Goal: Complete application form: Complete application form

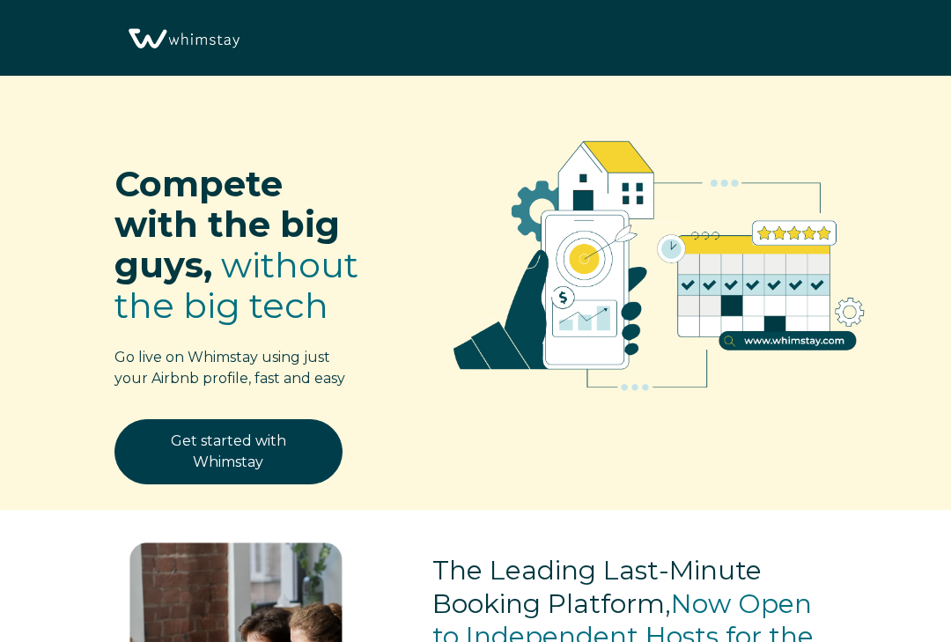
select select "US"
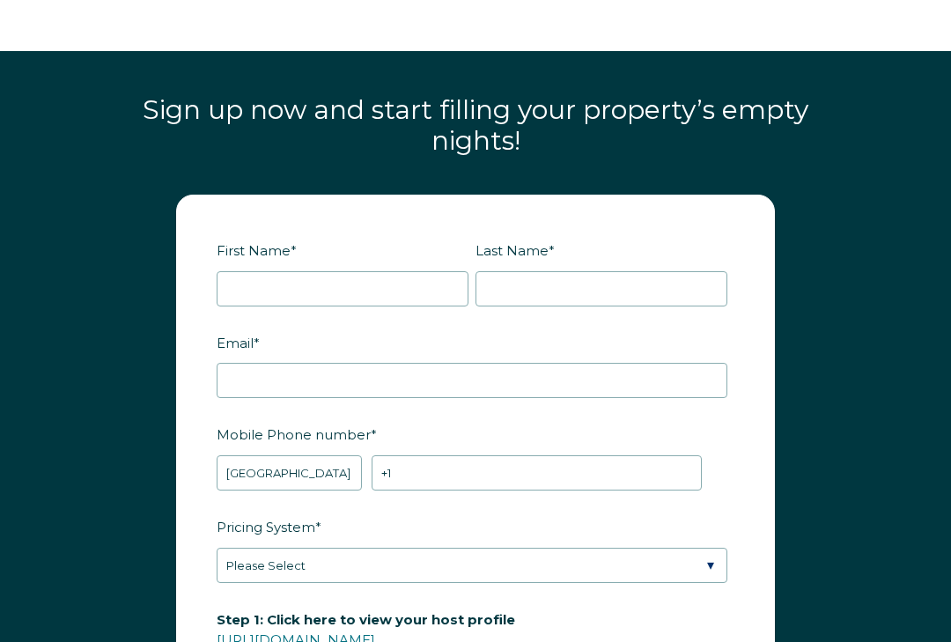
scroll to position [1971, 0]
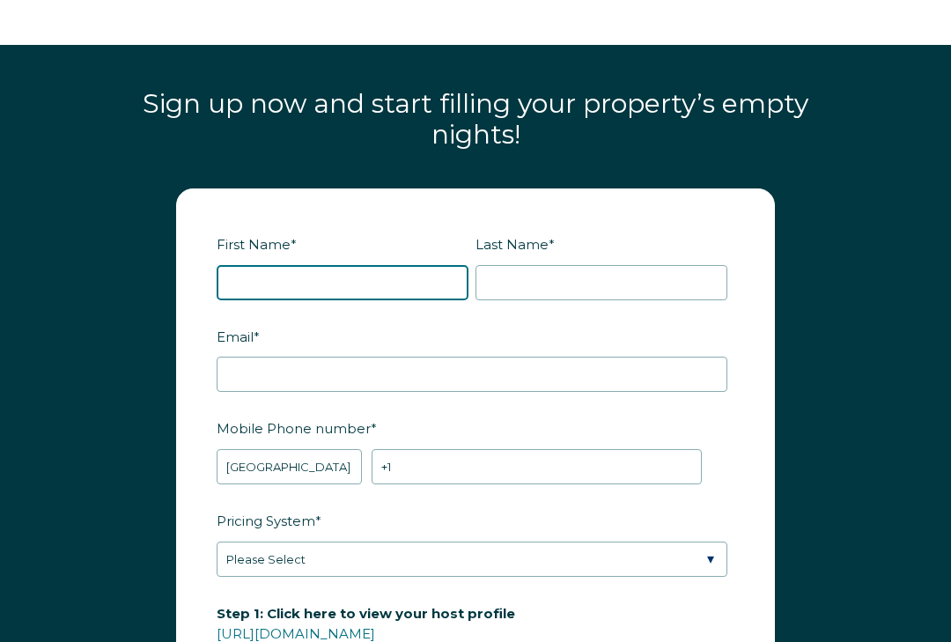
click at [341, 267] on input "First Name *" at bounding box center [343, 283] width 252 height 35
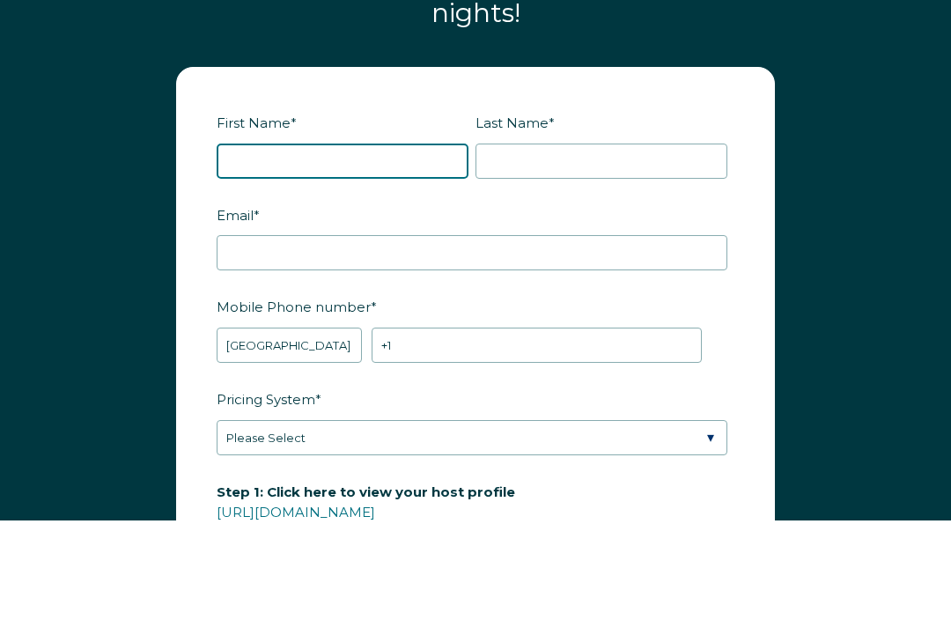
type input "Bethany"
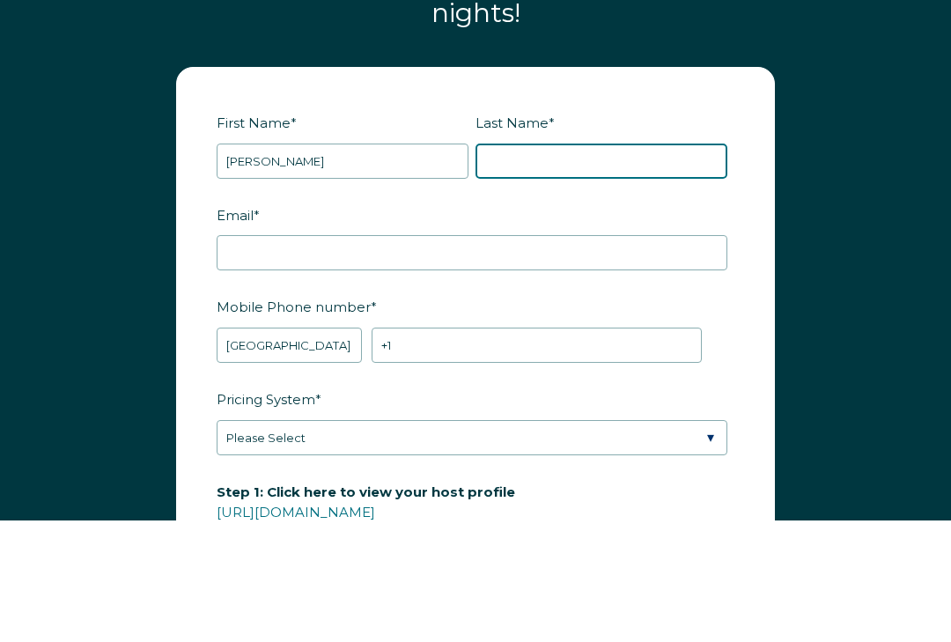
type input "Martone"
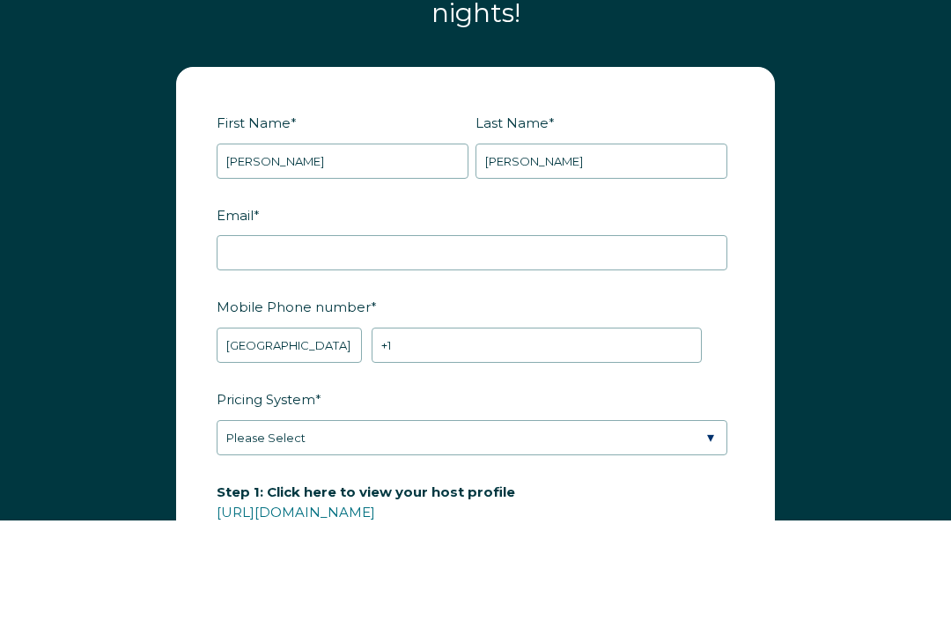
scroll to position [2093, 0]
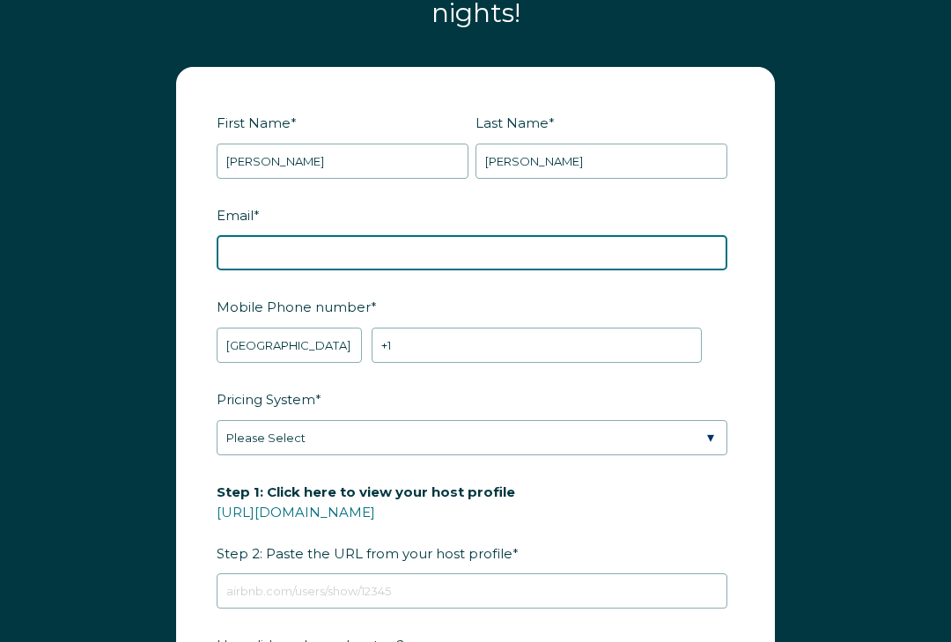
click at [456, 237] on input "Email *" at bounding box center [472, 252] width 510 height 35
type input "bethanymartone@icloud.com"
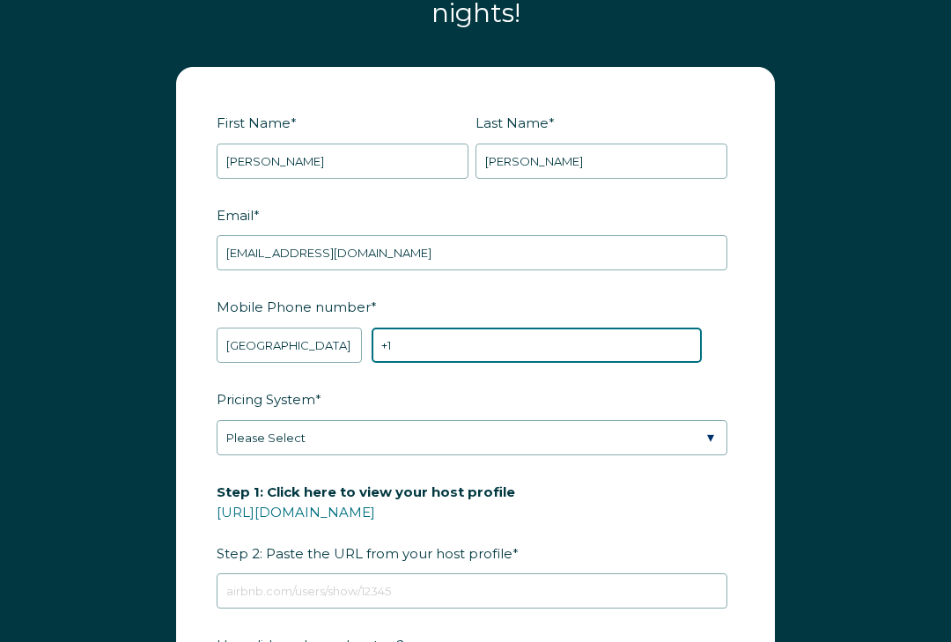
click at [469, 329] on input "+1" at bounding box center [536, 344] width 330 height 35
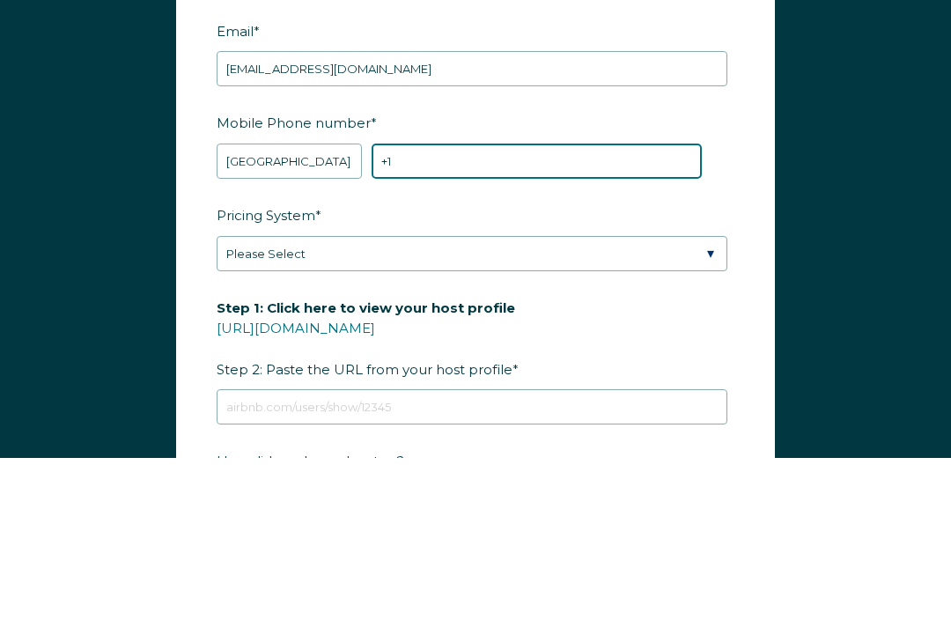
type input "+1 4012650960"
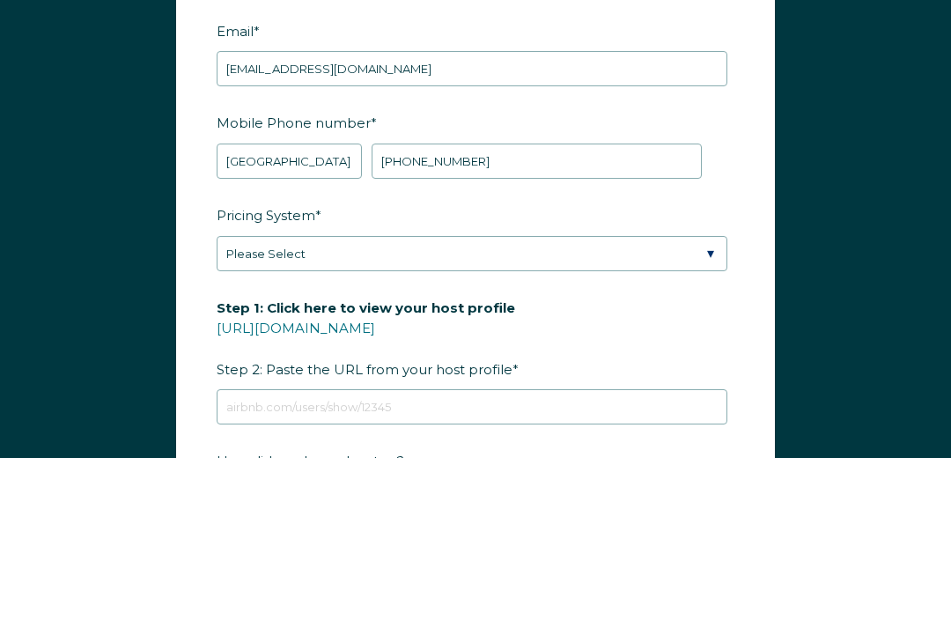
scroll to position [2277, 0]
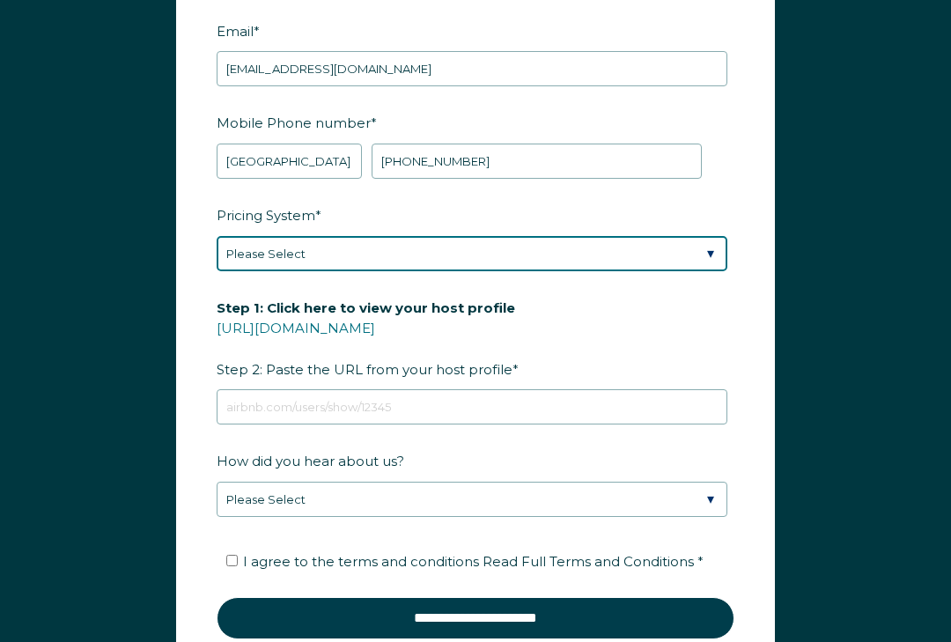
click at [466, 243] on select "Please Select Manual Airbnb Smart Pricing PriceLabs Wheelhouse Beyond Pricing 3…" at bounding box center [472, 253] width 510 height 35
select select "Manual"
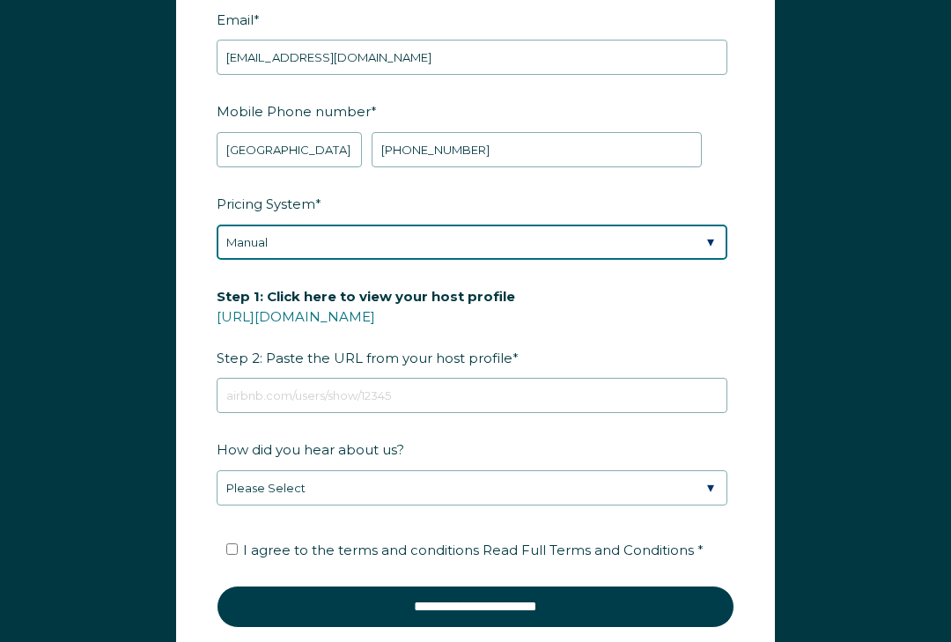
scroll to position [2314, 0]
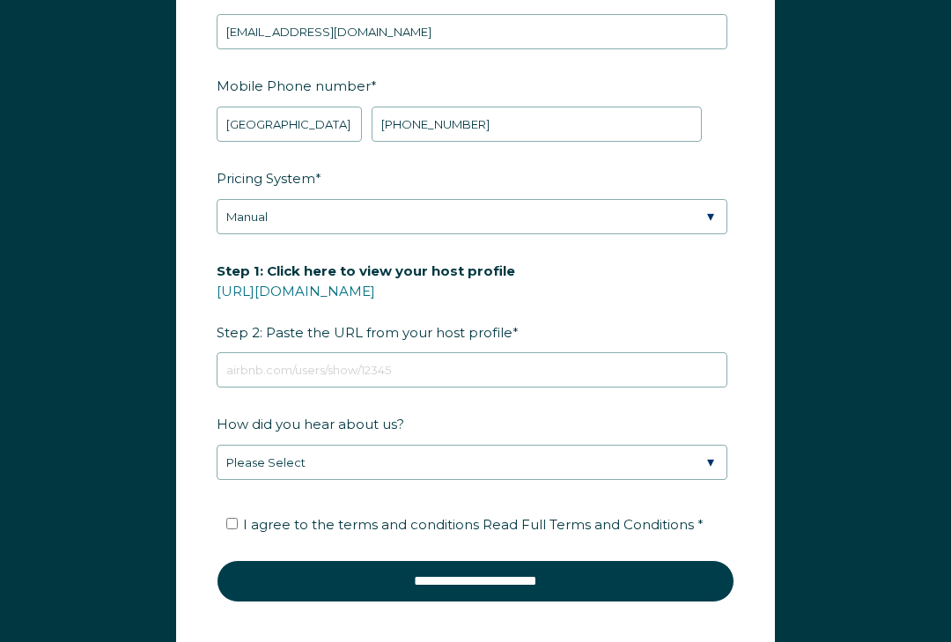
click at [375, 283] on link "[URL][DOMAIN_NAME]" at bounding box center [296, 291] width 158 height 17
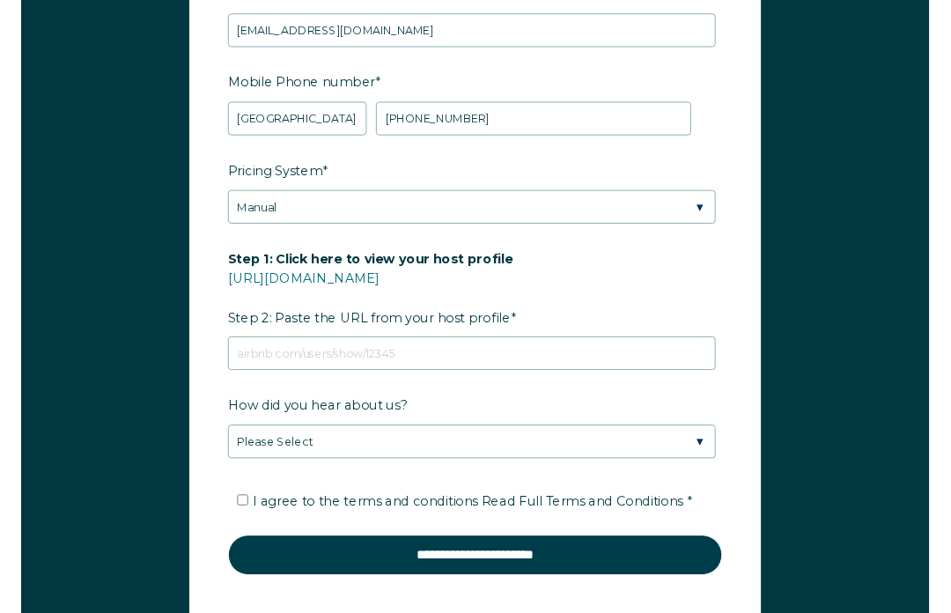
scroll to position [2316, 0]
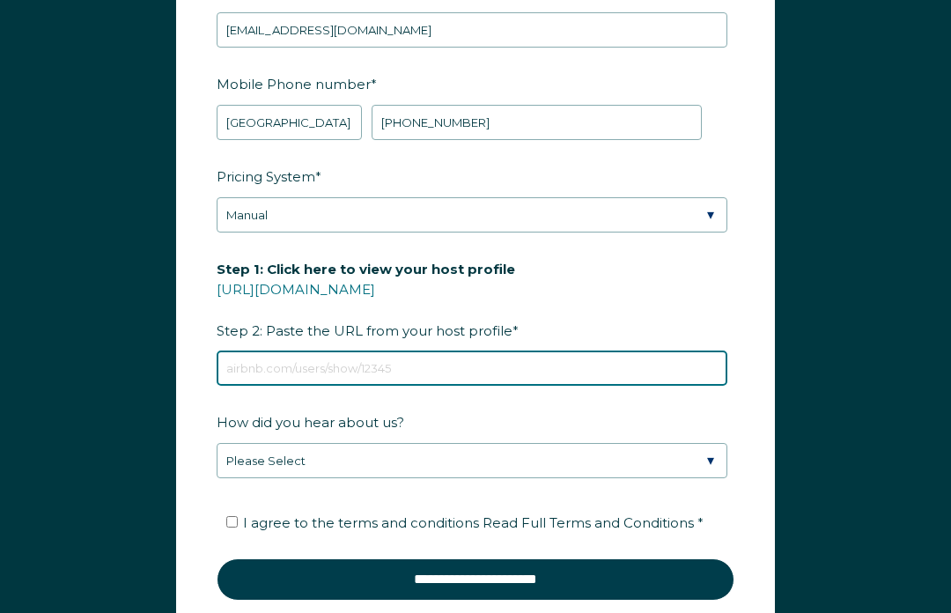
click at [358, 367] on input "Step 1: Click here to view your host profile https://www.airbnb.com/users/show/…" at bounding box center [472, 367] width 510 height 35
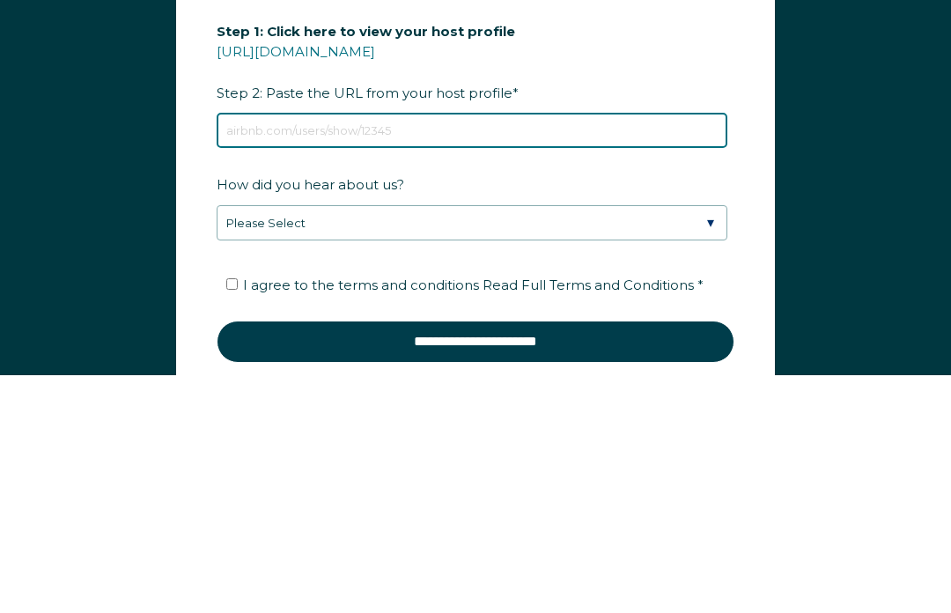
click at [301, 351] on input "Step 1: Click here to view your host profile https://www.airbnb.com/users/show/…" at bounding box center [472, 368] width 510 height 35
paste input "https://www.airbnb.com/users/show/58723384"
type input "https://www.airbnb.com/users/show/58723384"
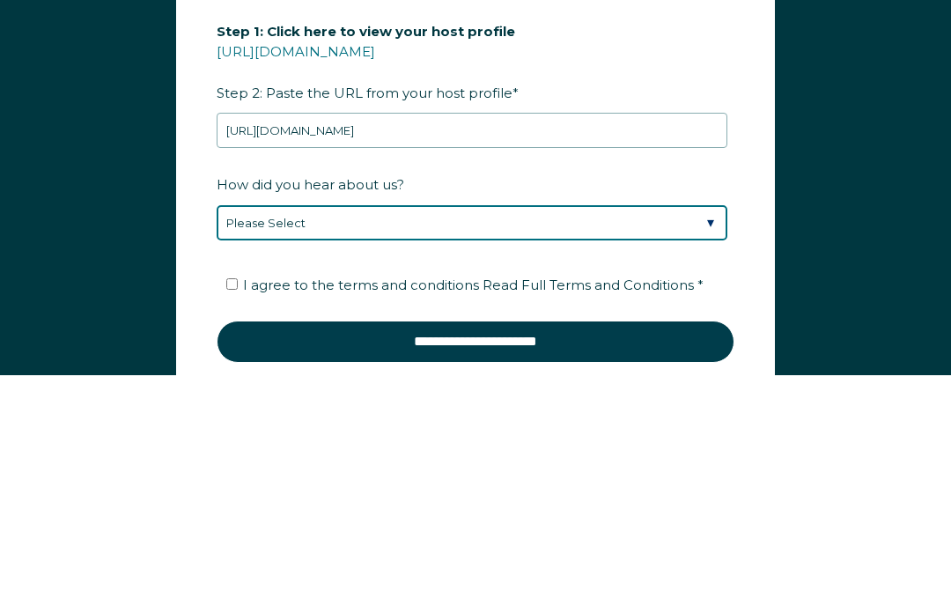
scroll to position [2646, 0]
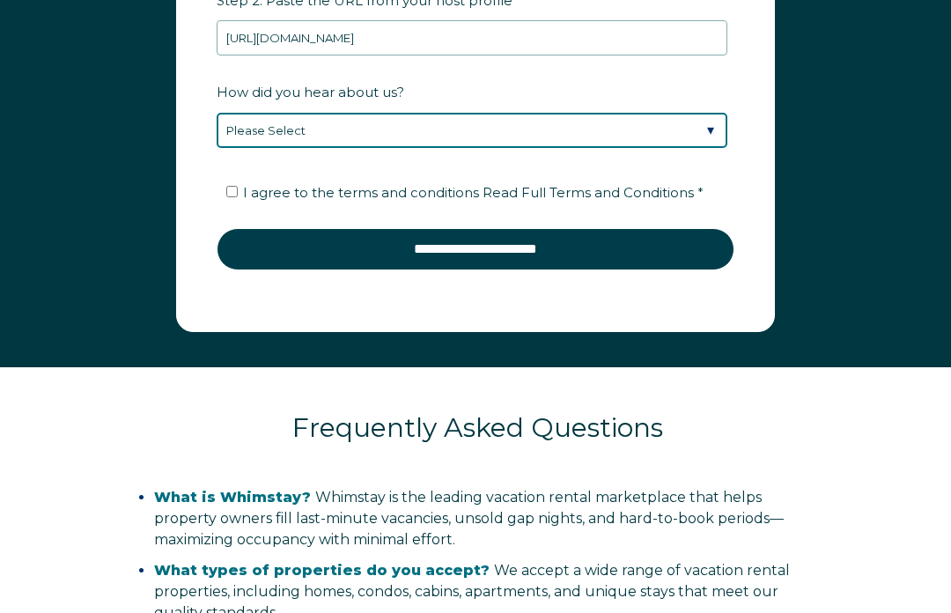
click at [679, 134] on select "Please Select Discovered Whimstay at an event or conference Found Whimstay thro…" at bounding box center [472, 130] width 510 height 35
select select "Google Search"
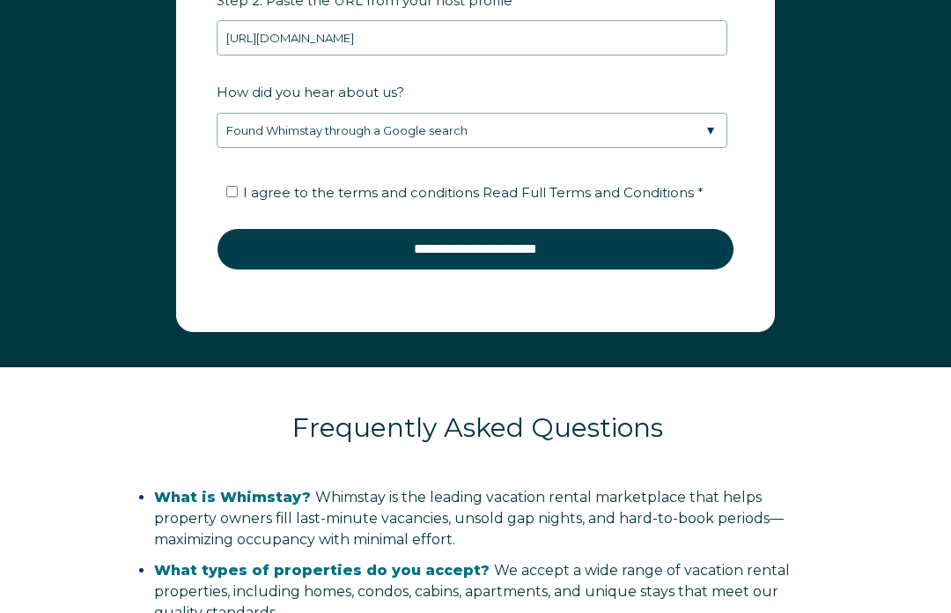
click at [234, 194] on input "I agree to the terms and conditions Read Full Terms and Conditions *" at bounding box center [231, 191] width 11 height 11
checkbox input "true"
click at [536, 251] on input "**********" at bounding box center [476, 249] width 518 height 42
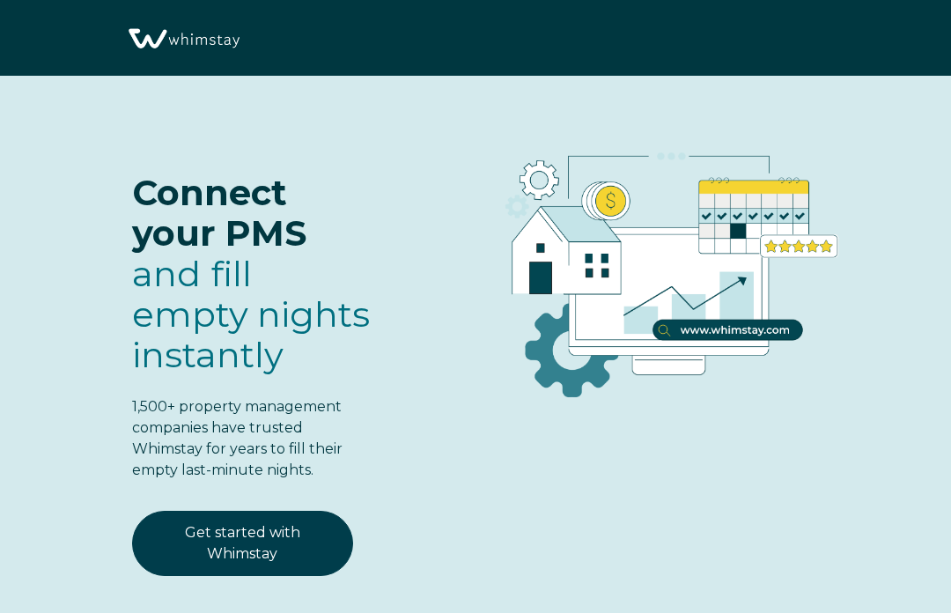
select select "US"
select select "Standard"
click at [288, 522] on link "Get started with Whimstay" at bounding box center [242, 542] width 221 height 65
select select "US"
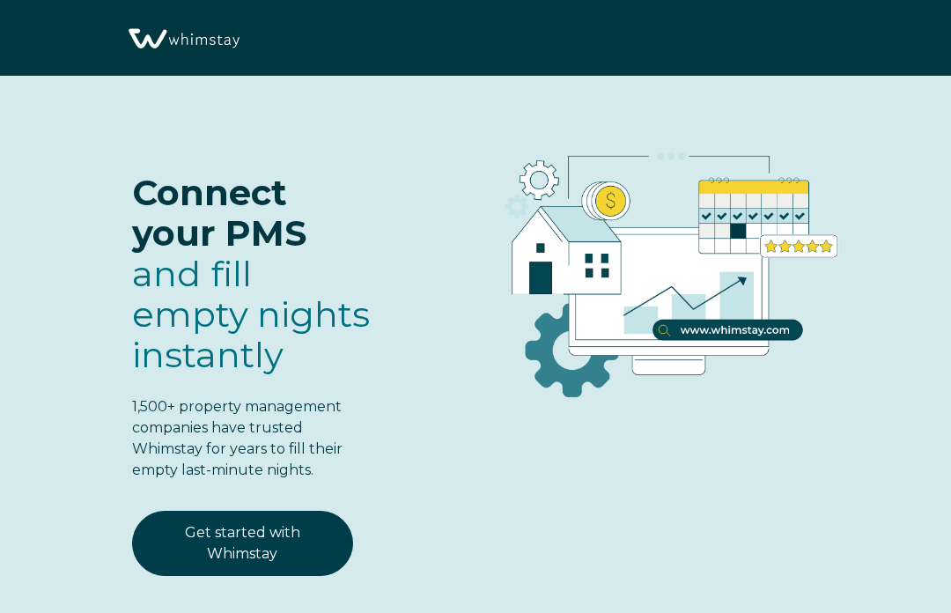
select select "Standard"
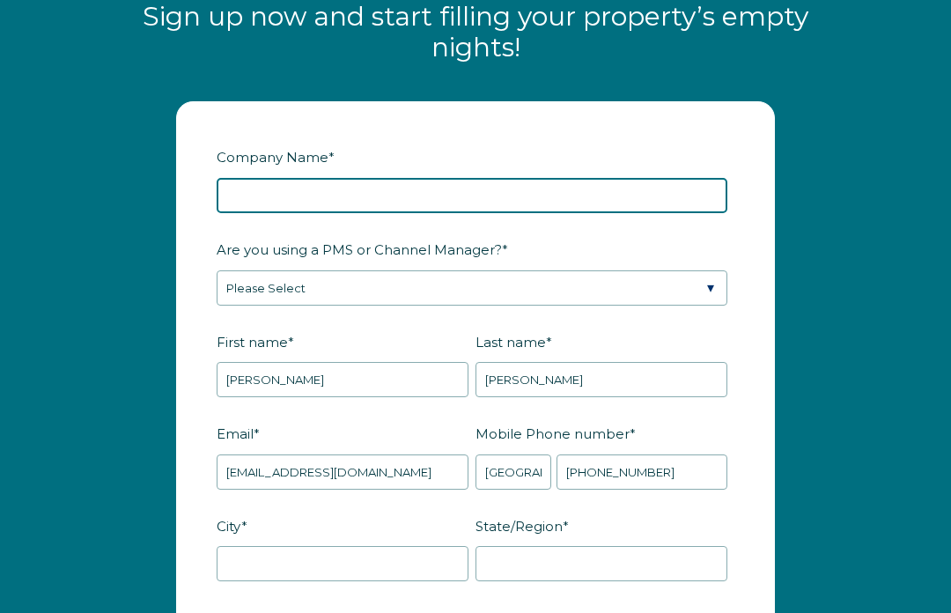
click at [449, 193] on input "Company Name *" at bounding box center [472, 195] width 510 height 35
type input "Cathedral Properties"
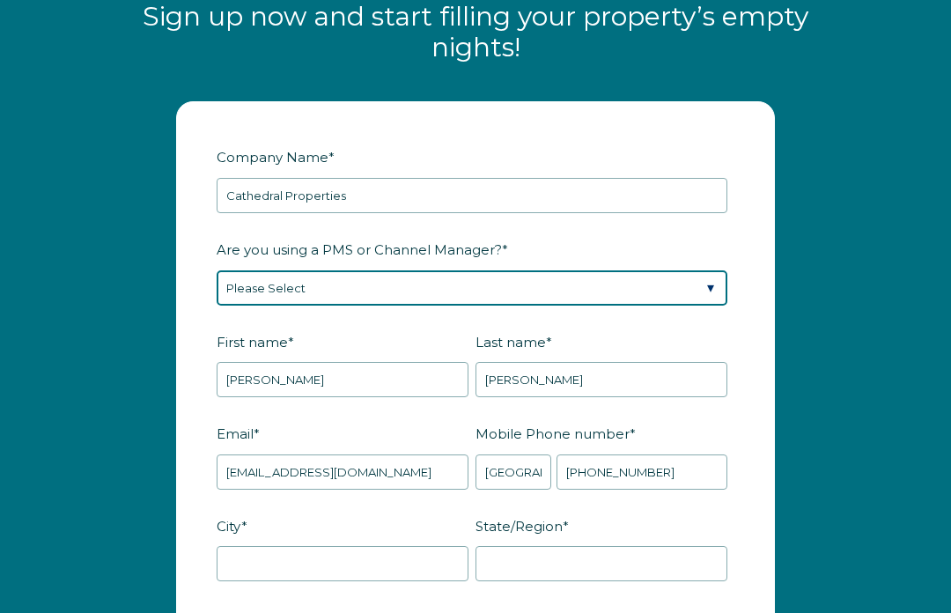
click at [637, 271] on select "Please Select Barefoot BookingPal Boost Brightside CiiRUS Escapia Guesty Hostaw…" at bounding box center [472, 288] width 510 height 35
select select "Airbnb"
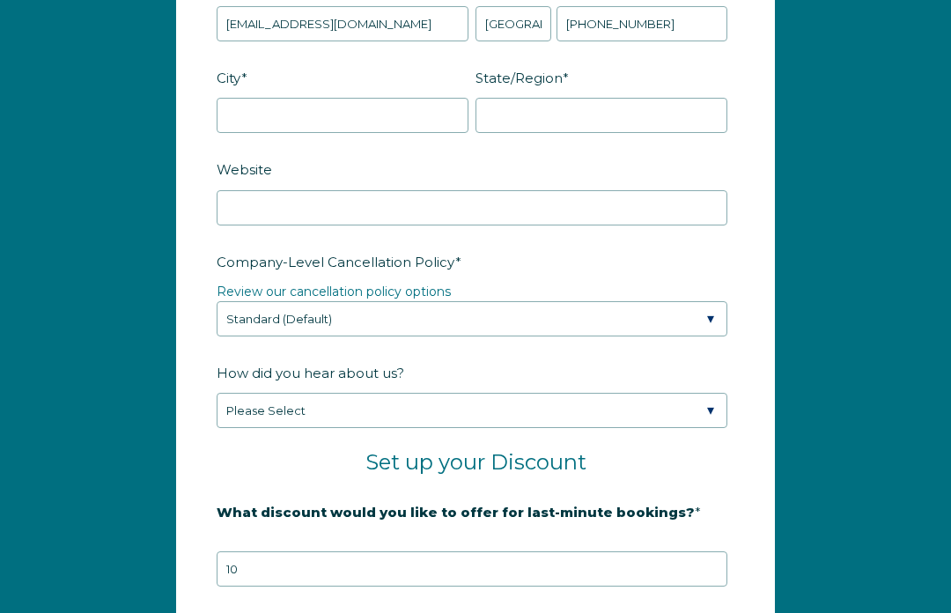
scroll to position [2582, 0]
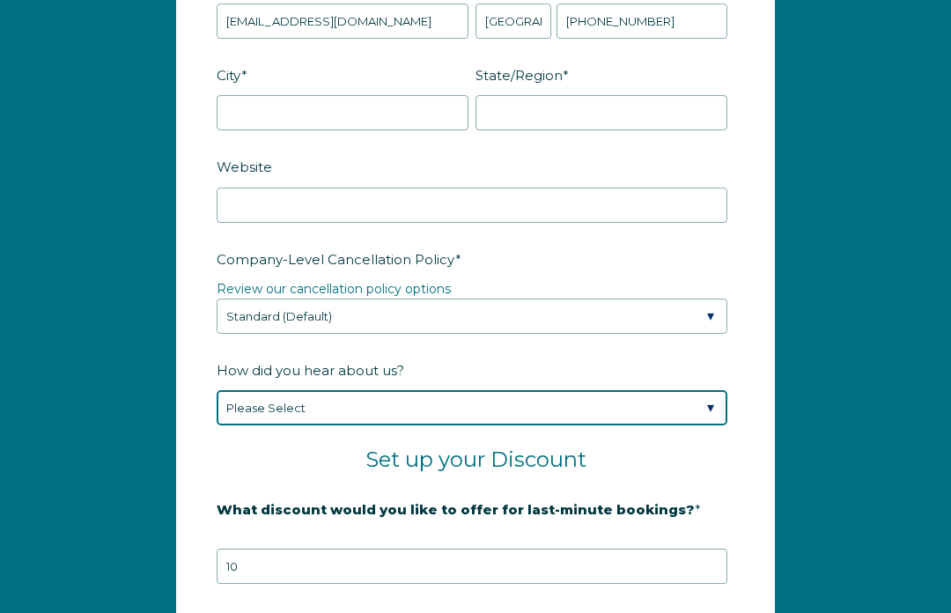
click at [631, 399] on select "Please Select Found Whimstay through a Google search Spoke to a Whimstay salesp…" at bounding box center [472, 407] width 510 height 35
select select "Google Search"
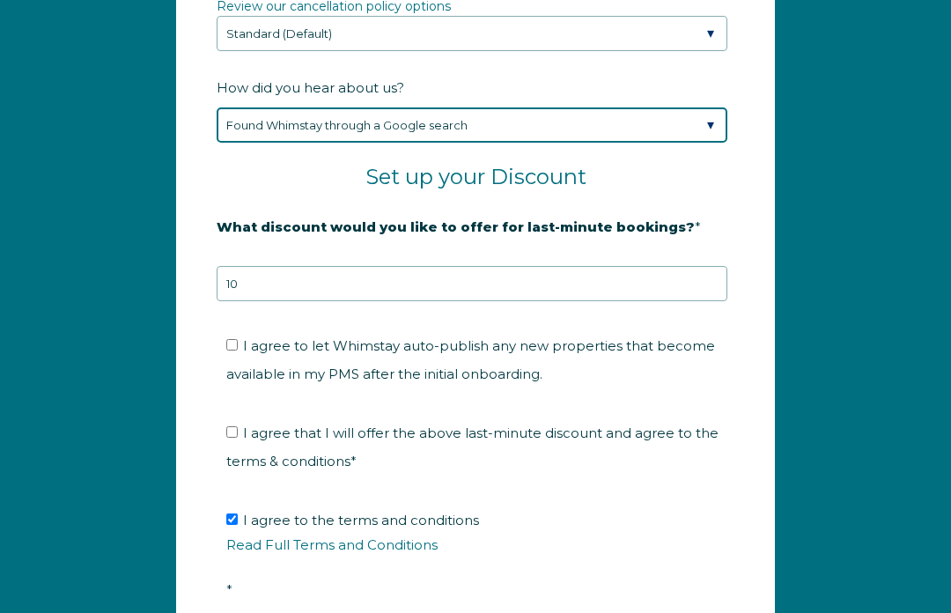
scroll to position [2865, 0]
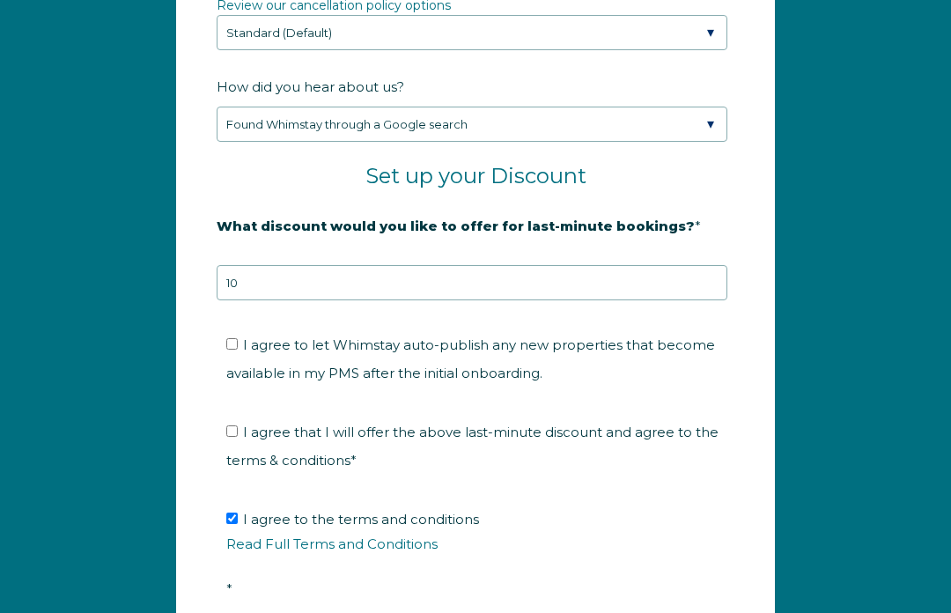
click at [232, 432] on input "I agree that I will offer the above last-minute discount and agree to the terms…" at bounding box center [231, 431] width 11 height 11
checkbox input "true"
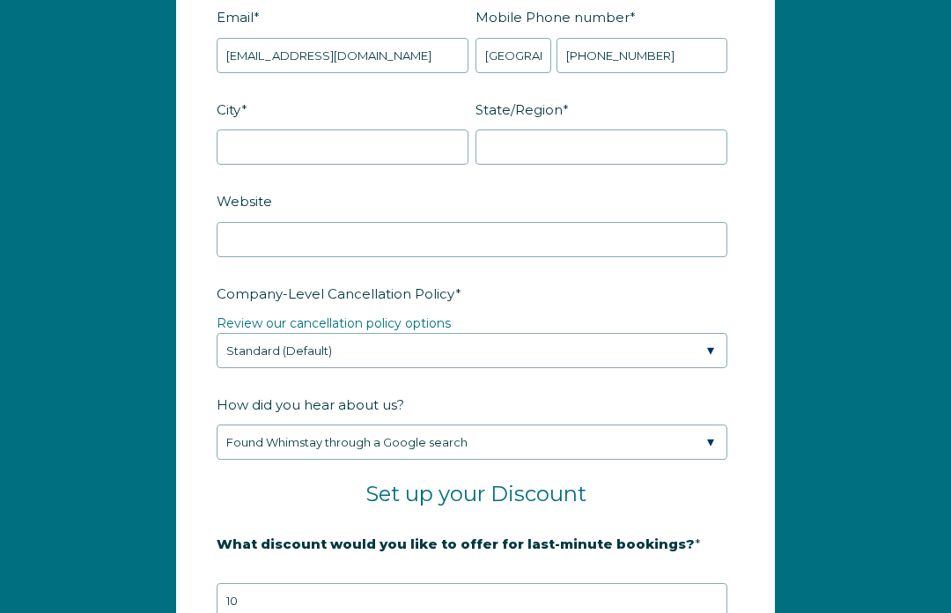
scroll to position [2545, 0]
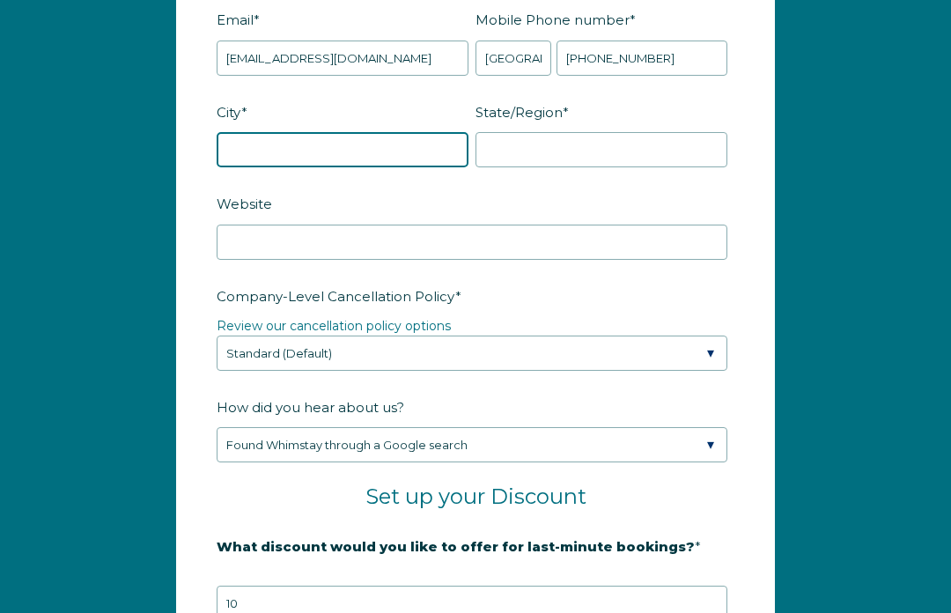
click at [326, 147] on input "City *" at bounding box center [343, 149] width 252 height 35
type input "Playa del carmen"
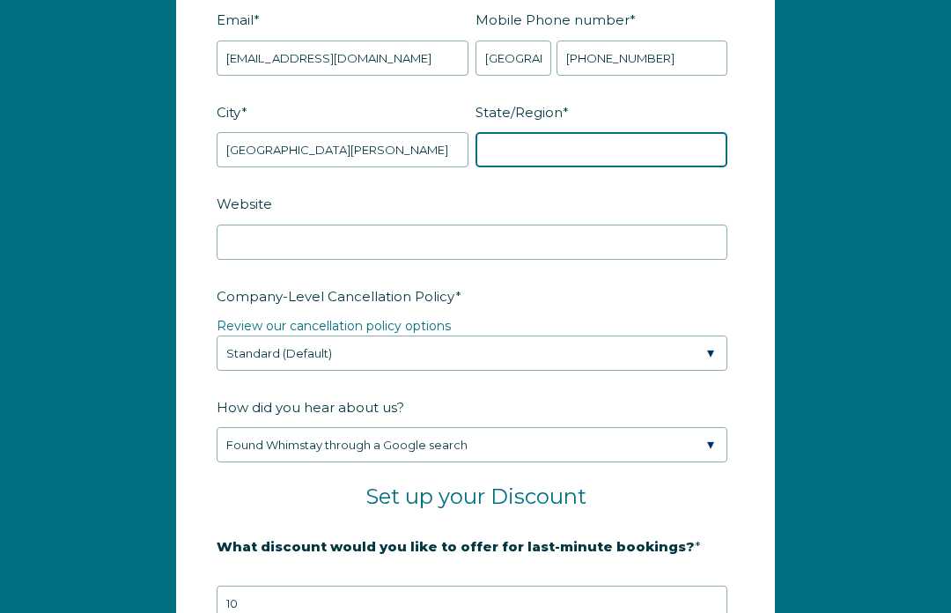
click at [604, 145] on input "State/Region *" at bounding box center [601, 149] width 252 height 35
type input "QR"
click at [818, 159] on div "Company Name * Cathedral Properties Are you using a PMS or Channel Manager? * P…" at bounding box center [475, 377] width 951 height 1414
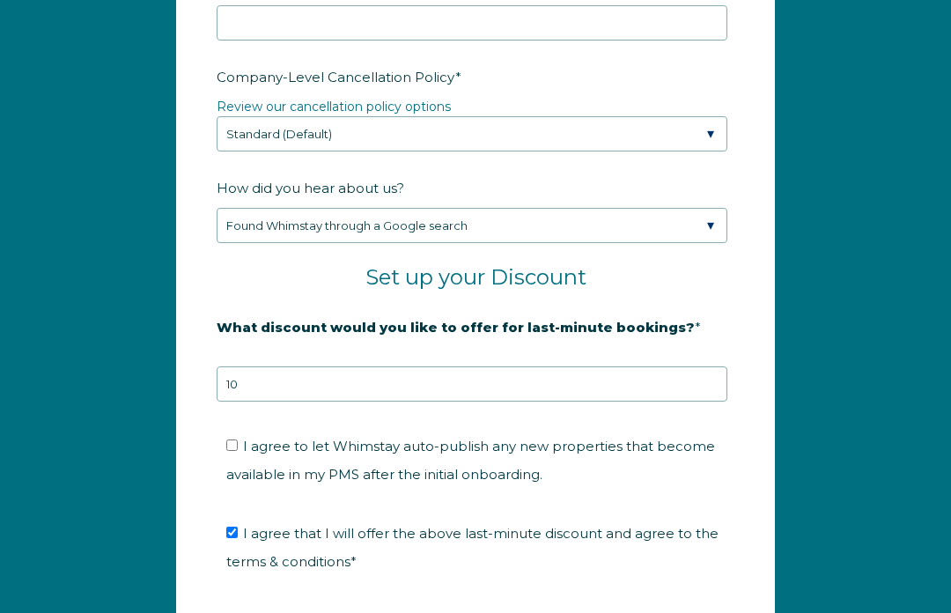
scroll to position [2771, 0]
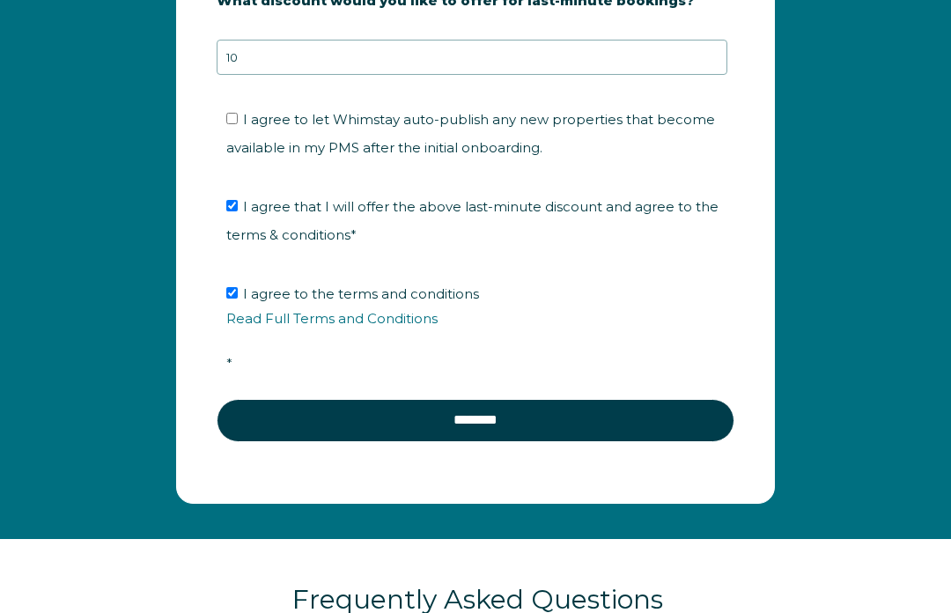
click at [635, 408] on input "********" at bounding box center [476, 421] width 518 height 42
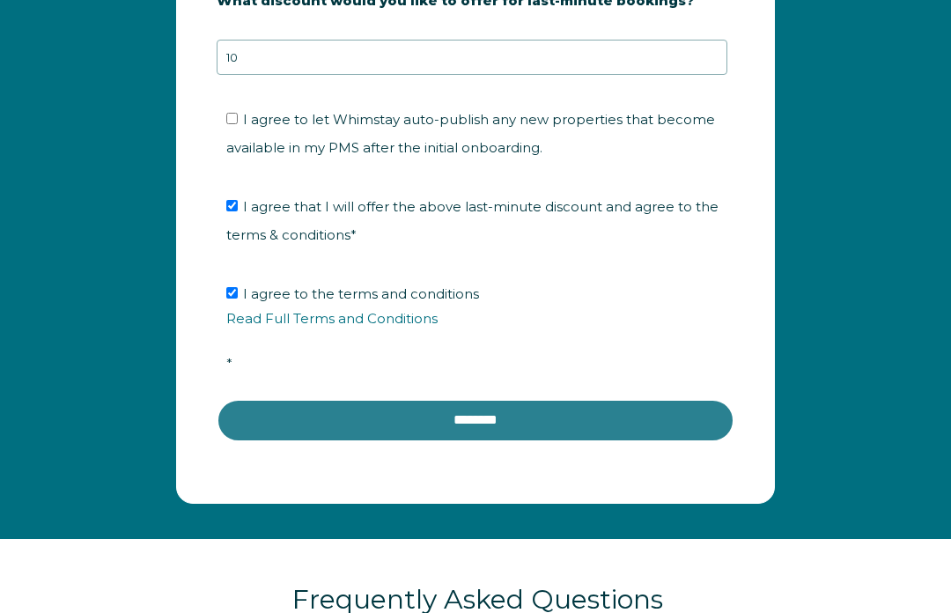
scroll to position [3091, 0]
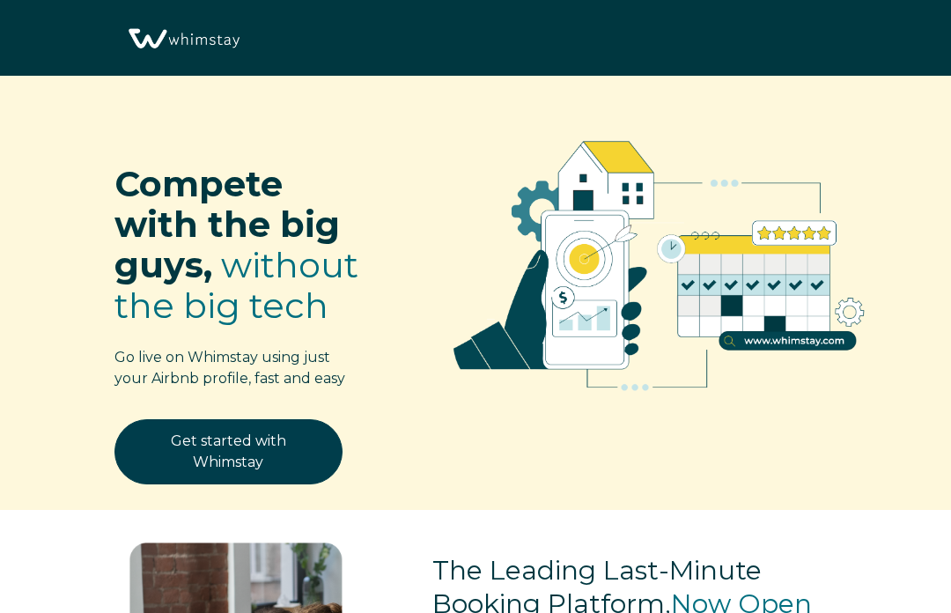
select select "US"
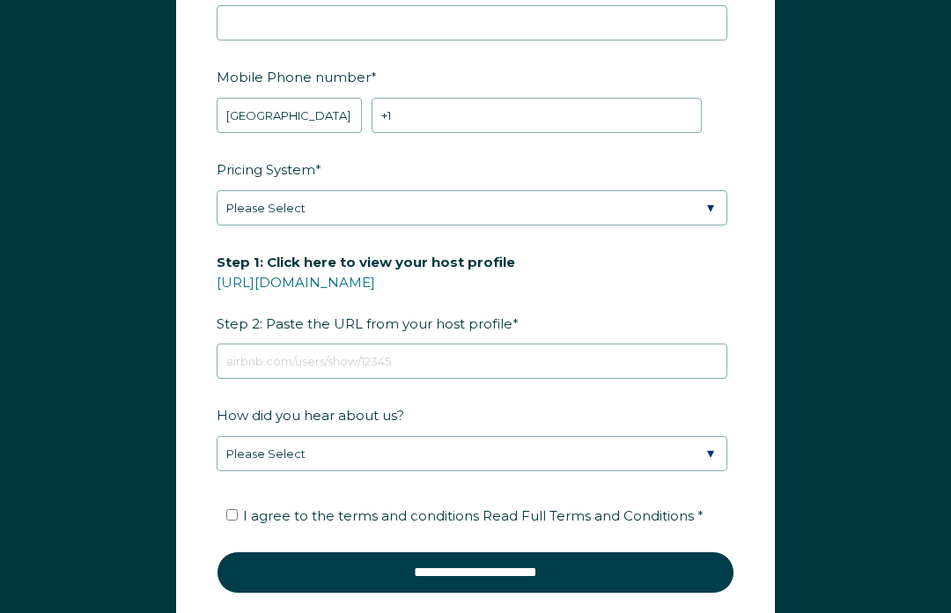
scroll to position [2323, 0]
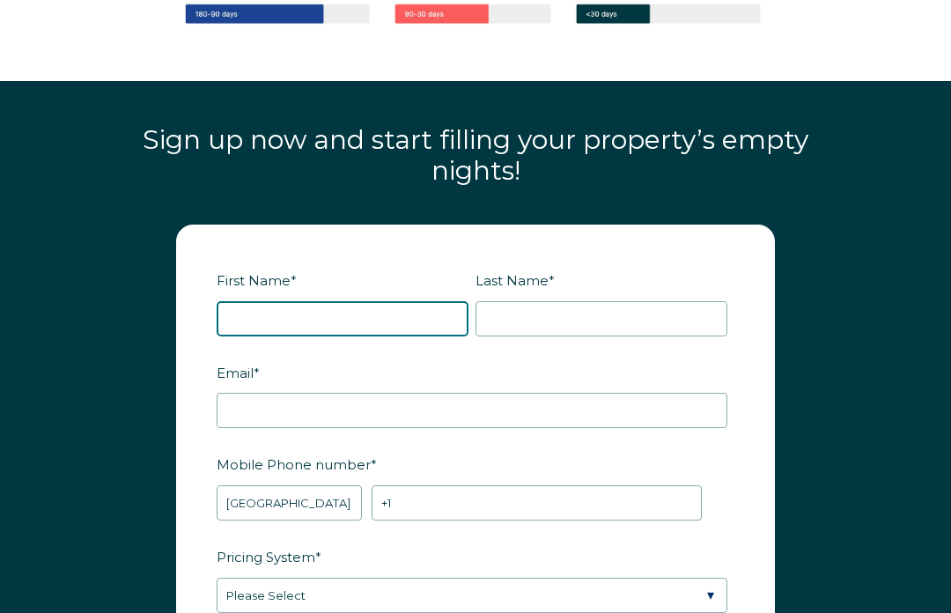
click at [382, 312] on input "First Name *" at bounding box center [343, 319] width 252 height 35
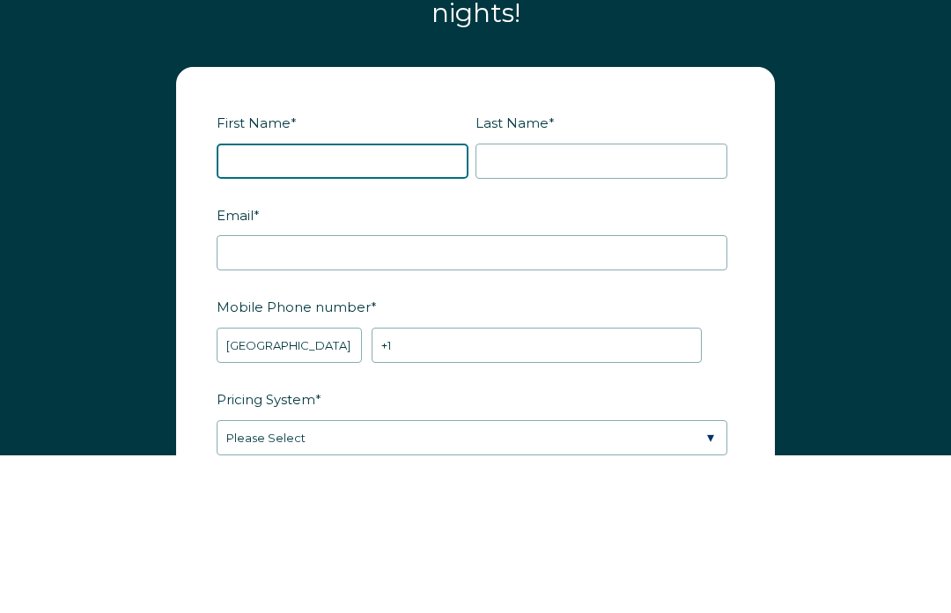
type input "Bethany"
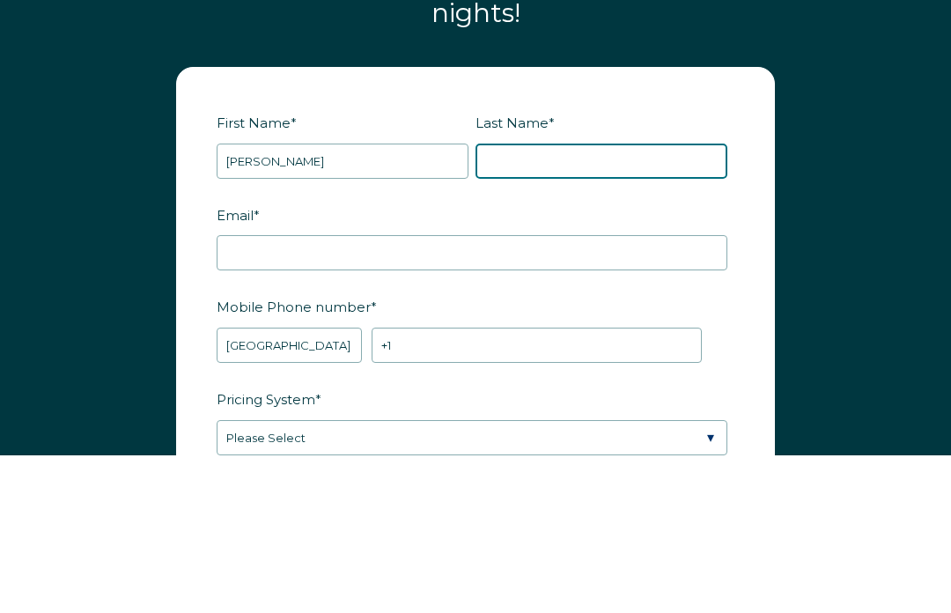
type input "Martone"
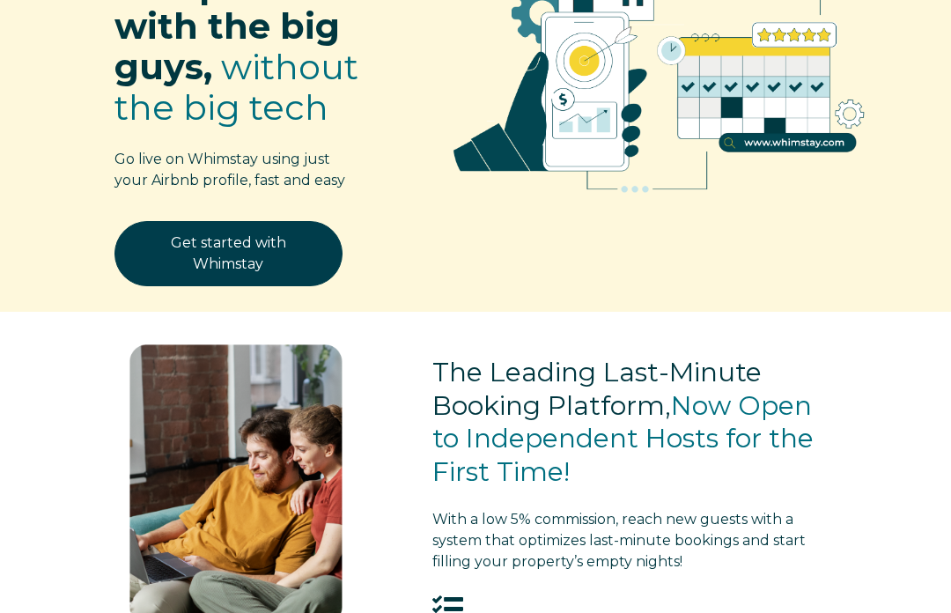
scroll to position [0, 0]
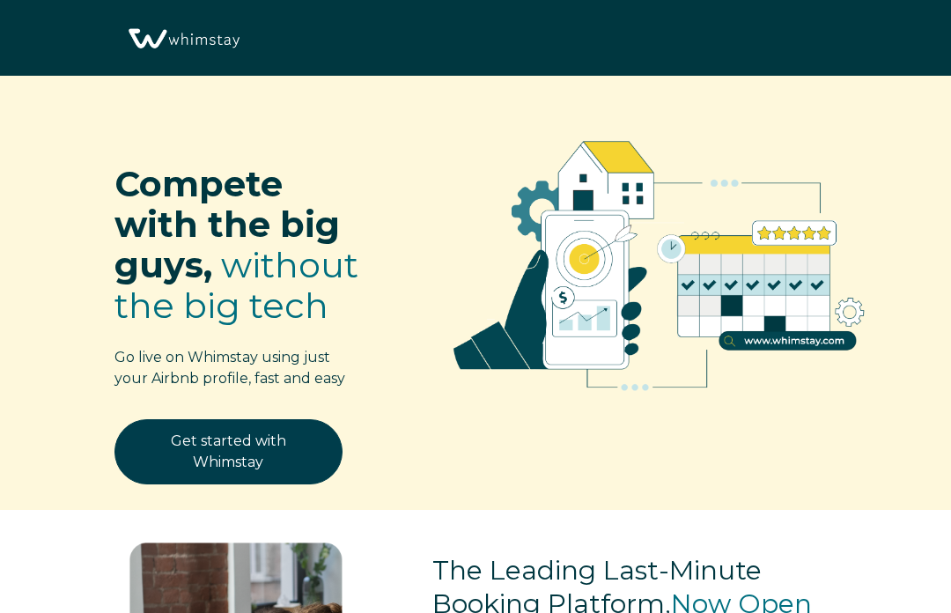
click at [203, 27] on img at bounding box center [183, 39] width 120 height 61
click at [180, 32] on img at bounding box center [183, 39] width 120 height 61
select select "US"
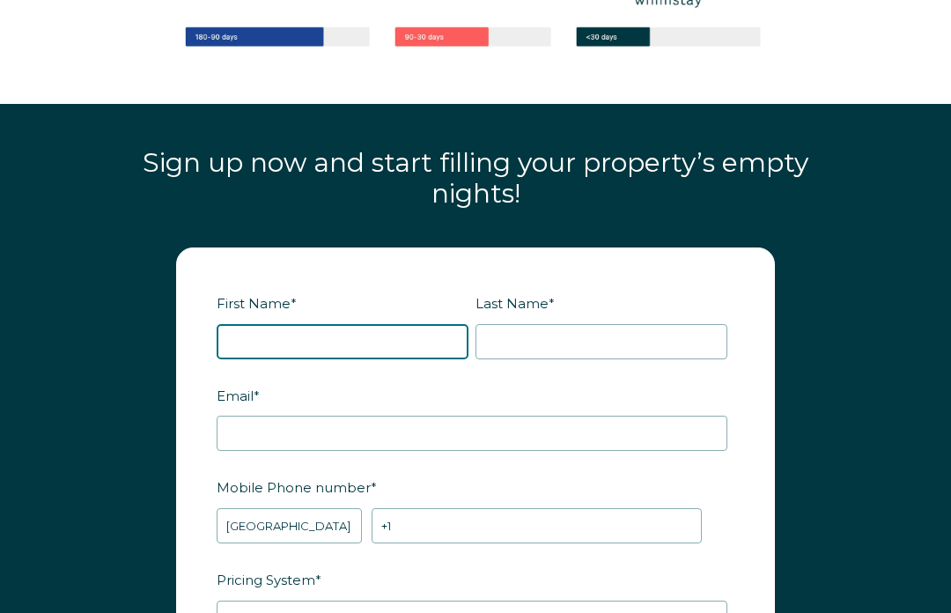
click at [340, 337] on input "First Name *" at bounding box center [343, 342] width 252 height 35
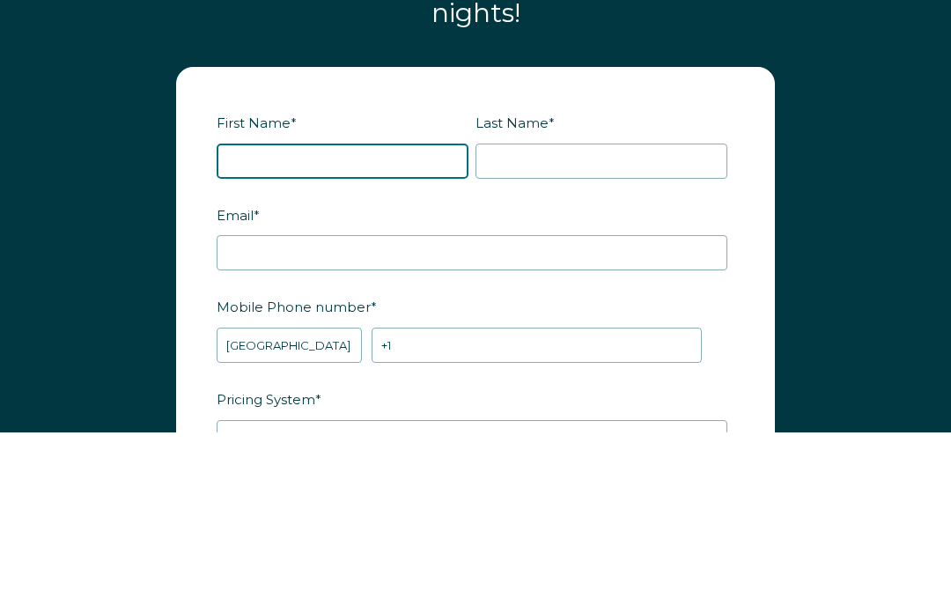
type input "[PERSON_NAME]"
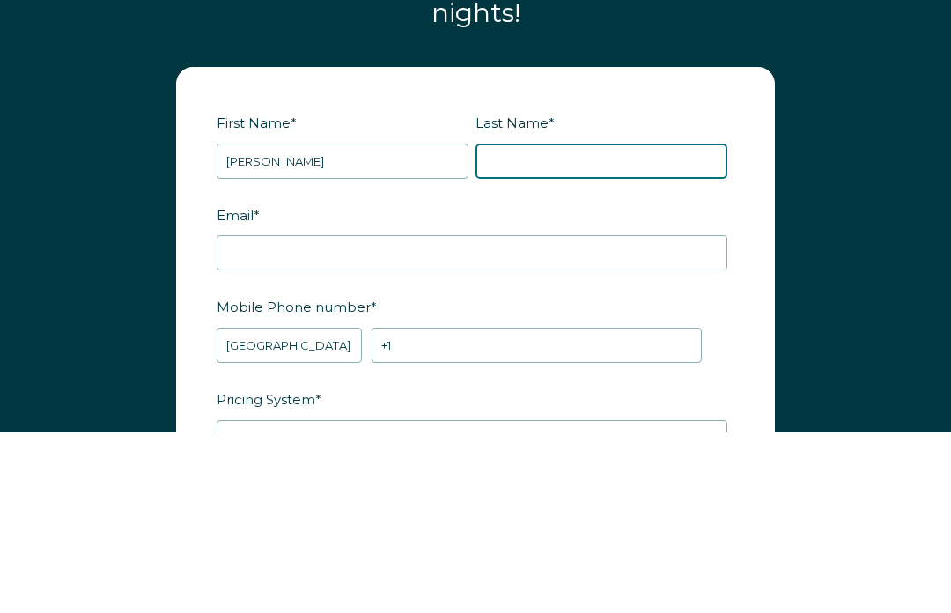
type input "[PERSON_NAME]"
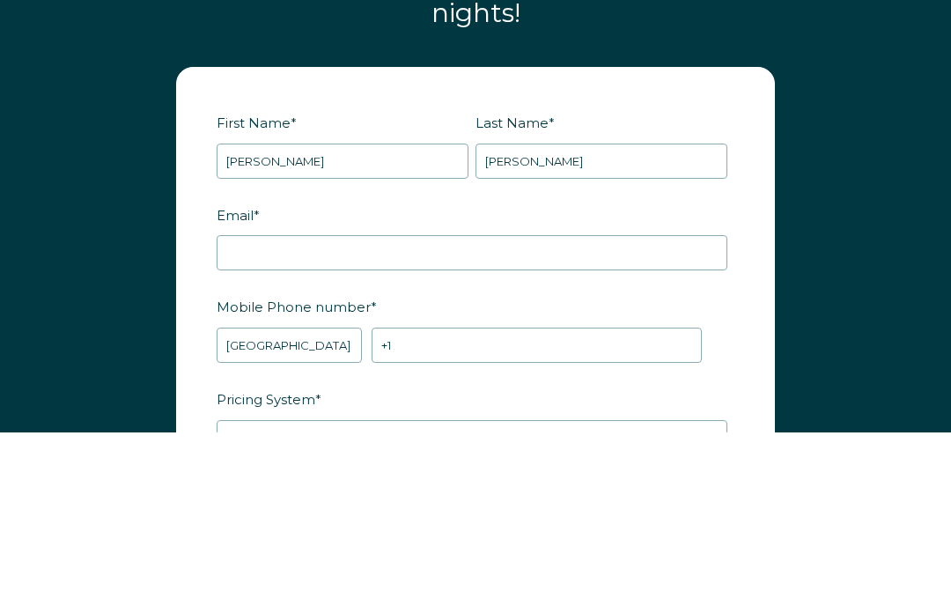
scroll to position [2093, 0]
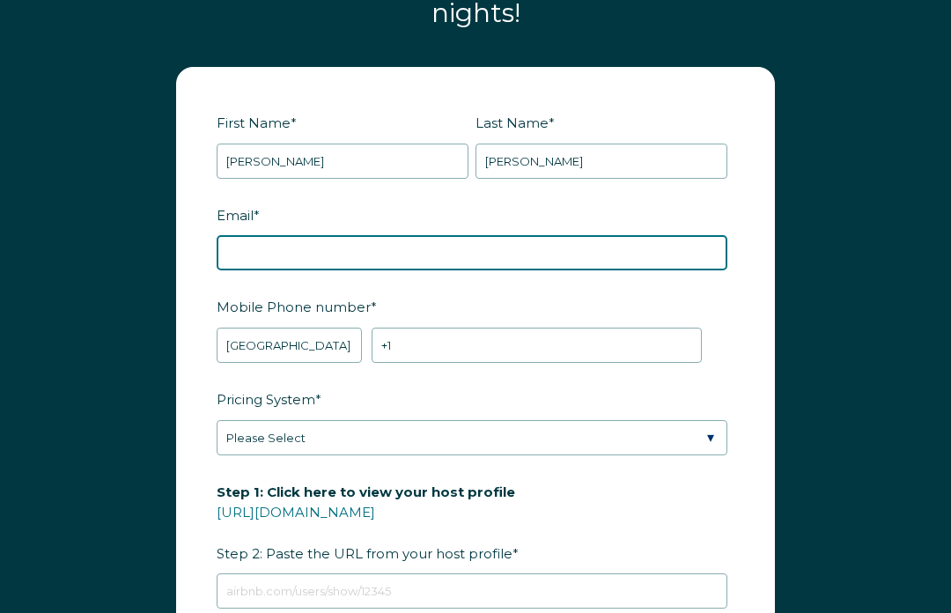
click at [430, 247] on input "Email *" at bounding box center [472, 252] width 510 height 35
type input "[EMAIL_ADDRESS][DOMAIN_NAME]"
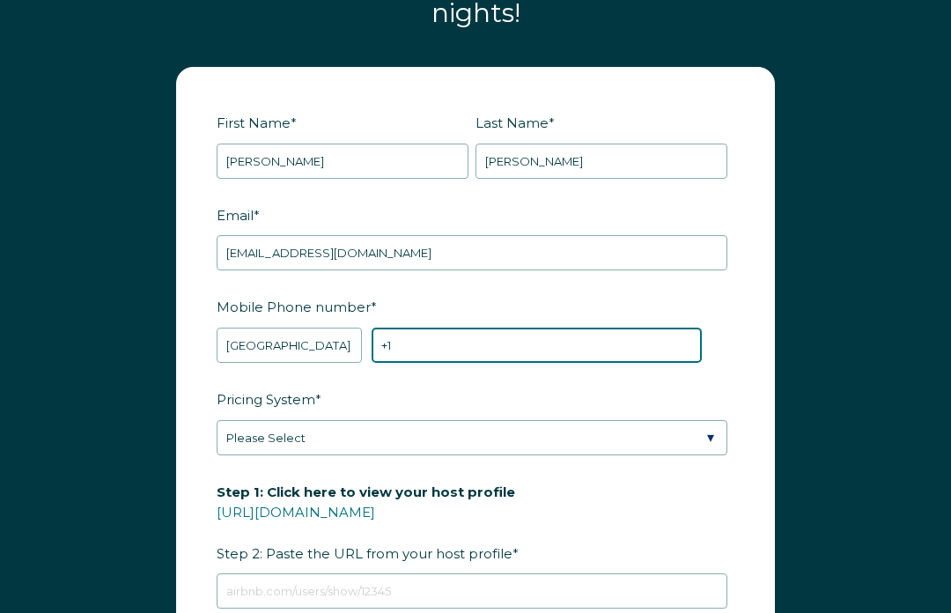
click at [466, 338] on input "+1" at bounding box center [536, 344] width 330 height 35
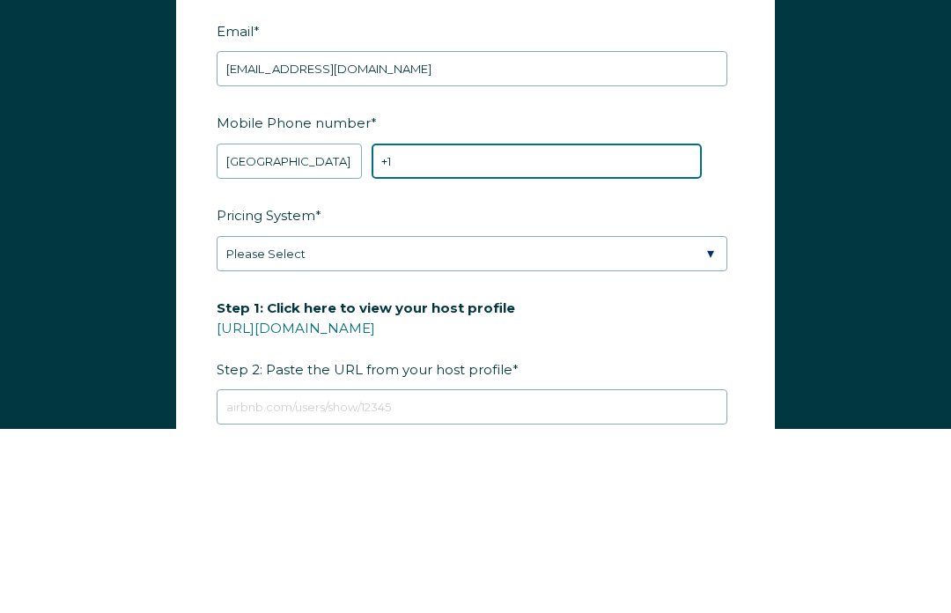
type input "[PHONE_NUMBER]"
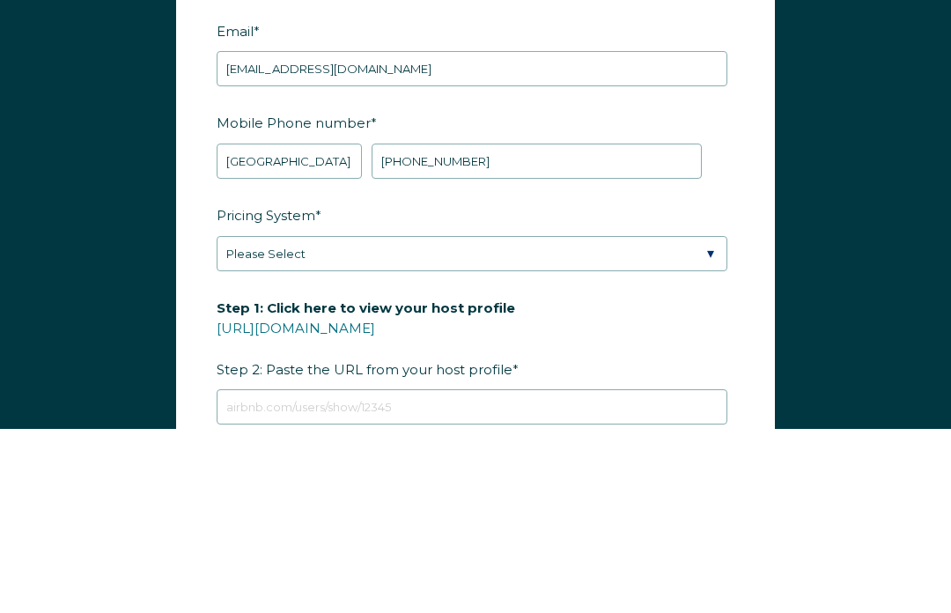
scroll to position [2277, 0]
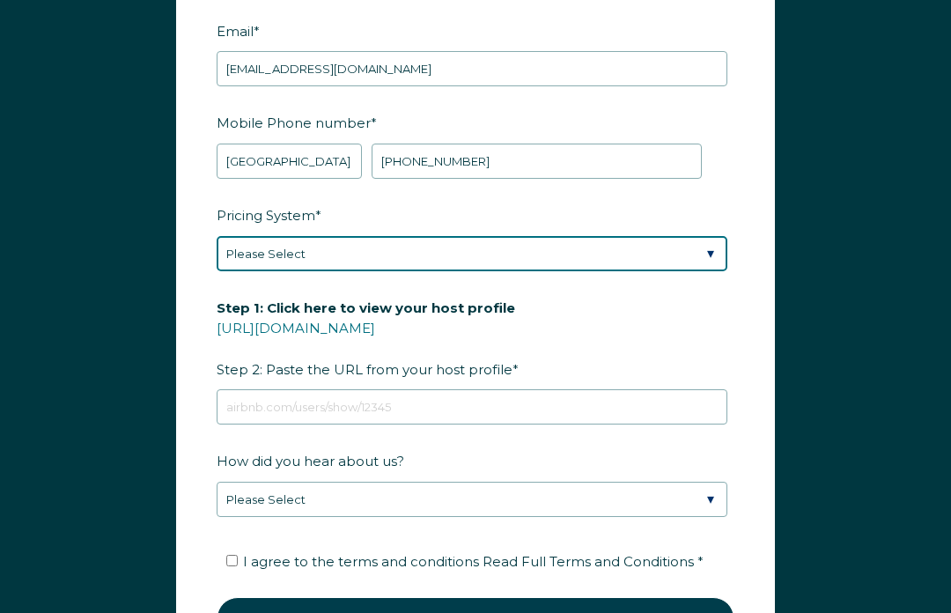
click at [512, 242] on select "Please Select Manual Airbnb Smart Pricing PriceLabs Wheelhouse Beyond Pricing 3…" at bounding box center [472, 253] width 510 height 35
select select "Manual"
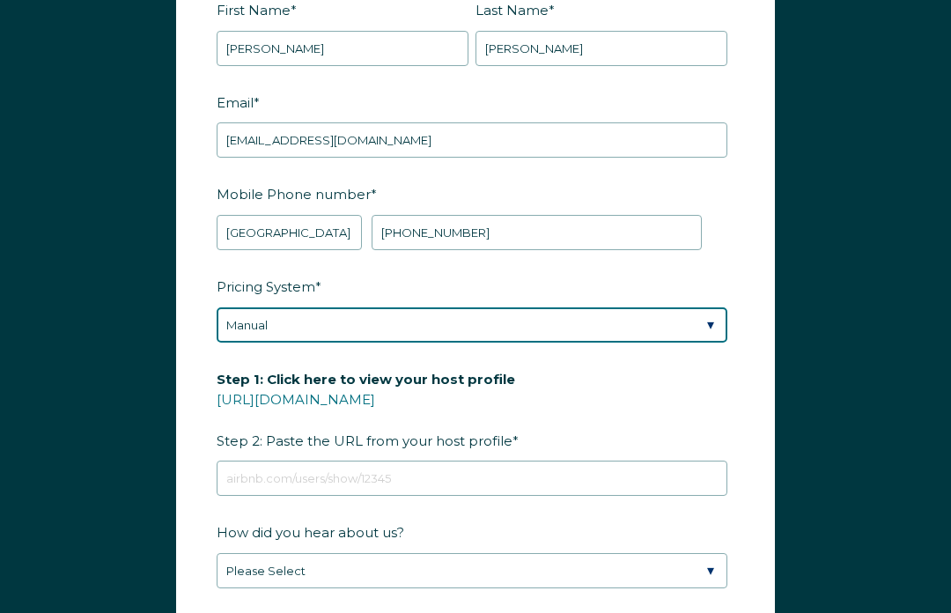
scroll to position [2256, 0]
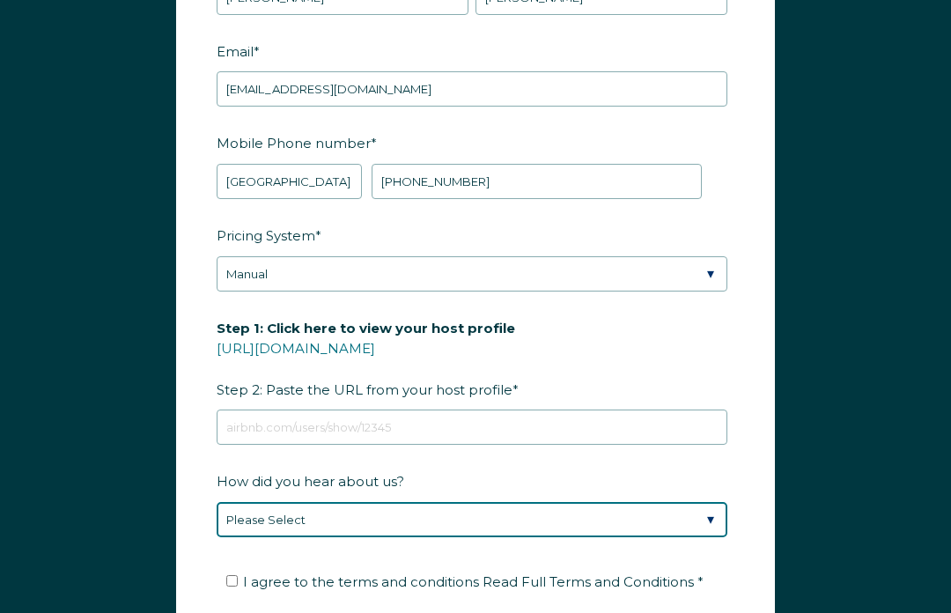
click at [369, 510] on select "Please Select Discovered Whimstay at an event or conference Found Whimstay thro…" at bounding box center [472, 520] width 510 height 35
select select "Google Search"
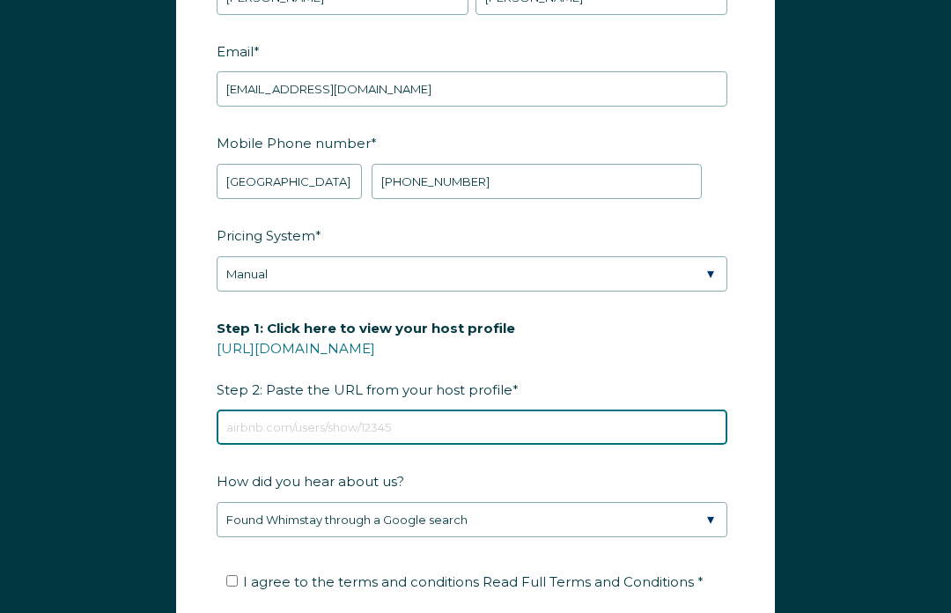
click at [340, 412] on input "Step 1: Click here to view your host profile https://www.airbnb.com/users/show/…" at bounding box center [472, 426] width 510 height 35
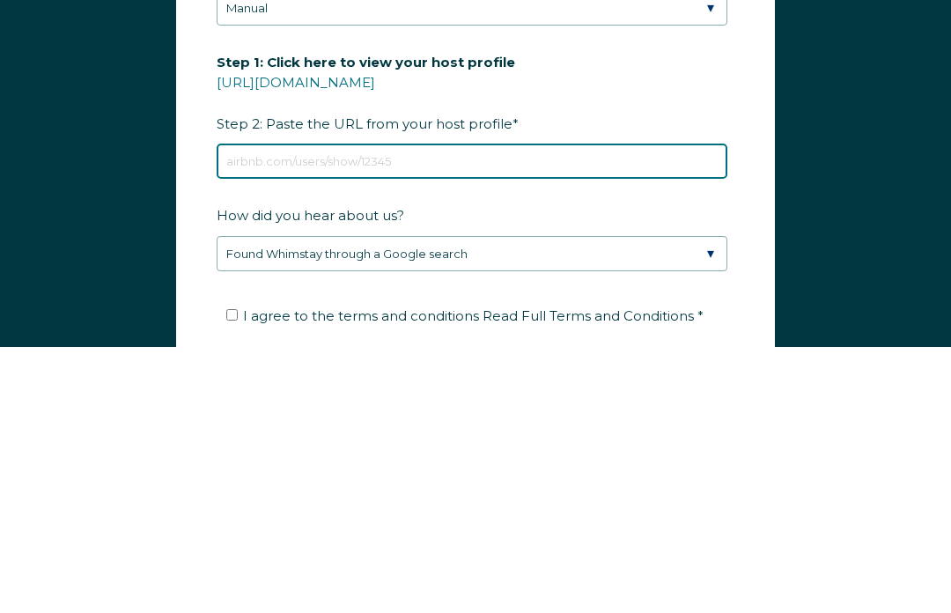
click at [322, 410] on input "Step 1: Click here to view your host profile https://www.airbnb.com/users/show/…" at bounding box center [472, 427] width 510 height 35
paste input "https://www.airbnb.com/users/show/58723384"
type input "https://www.airbnb.com/users/show/58723384"
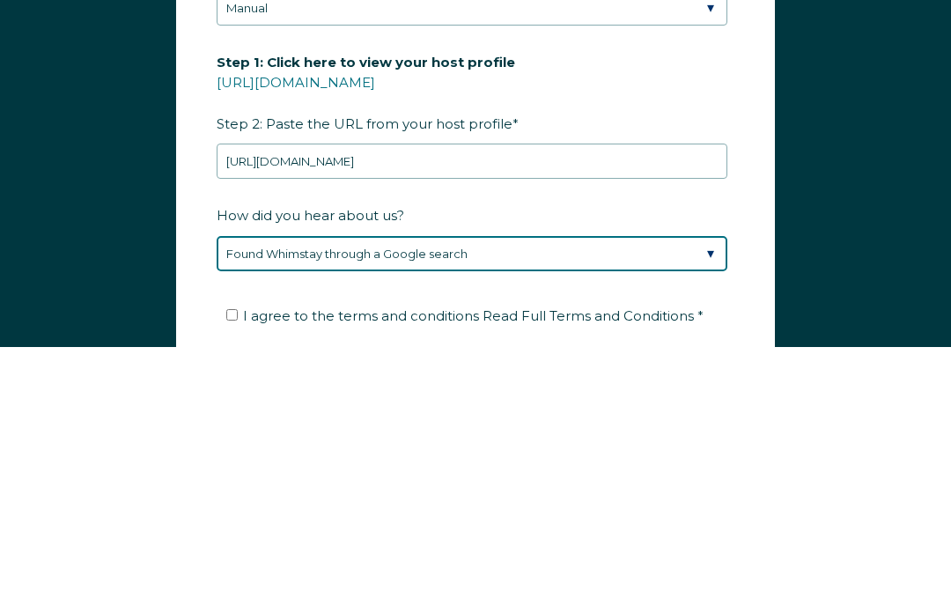
scroll to position [2522, 0]
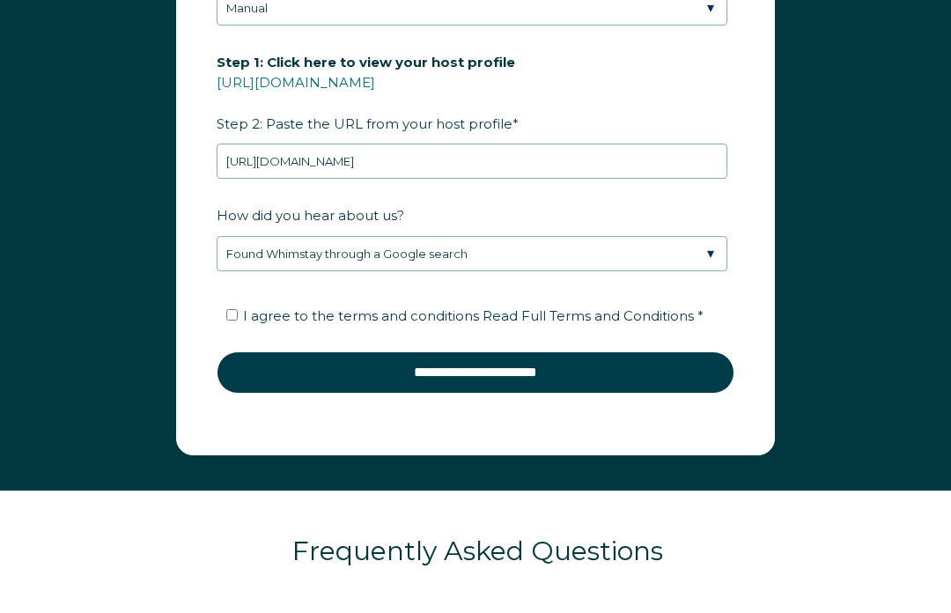
click at [227, 312] on input "I agree to the terms and conditions Read Full Terms and Conditions *" at bounding box center [231, 314] width 11 height 11
checkbox input "true"
click at [550, 365] on input "**********" at bounding box center [476, 372] width 518 height 42
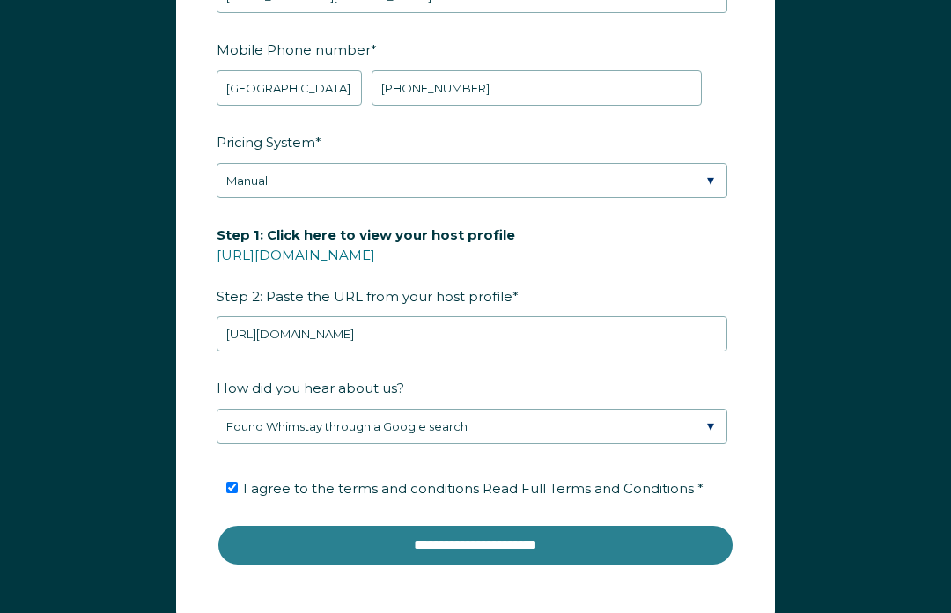
scroll to position [2349, 0]
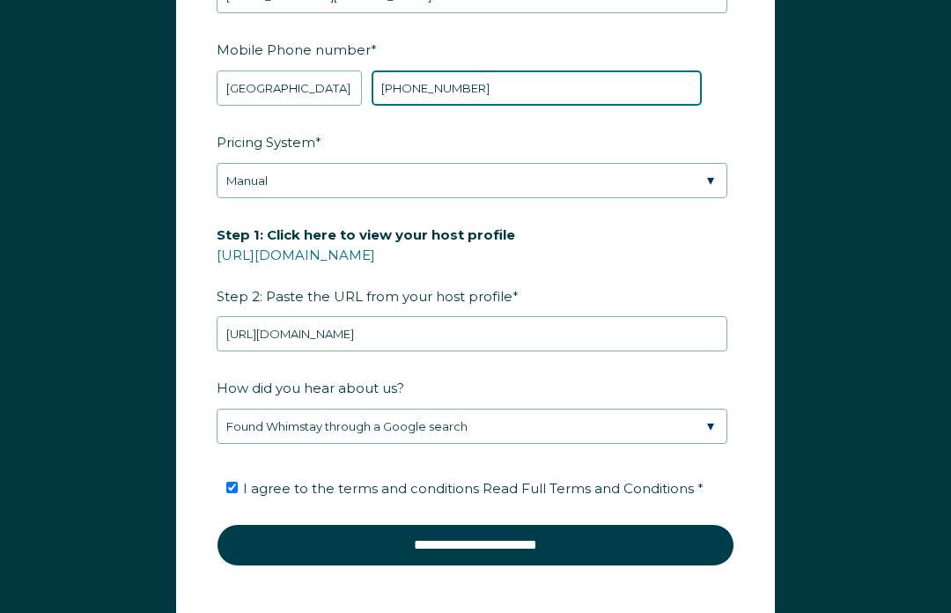
click at [486, 85] on input "[PHONE_NUMBER]" at bounding box center [536, 88] width 330 height 35
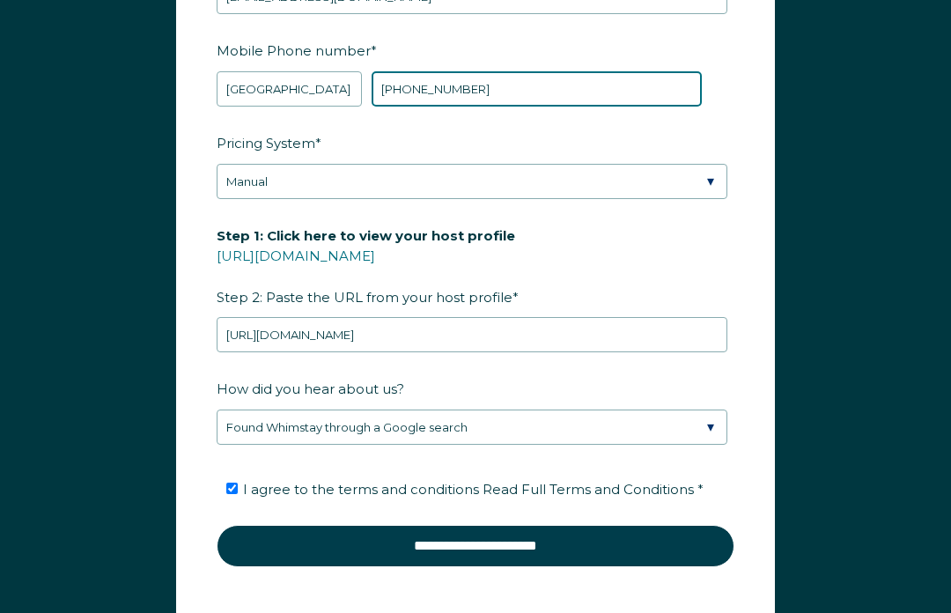
type input "[PHONE_NUMBER]"
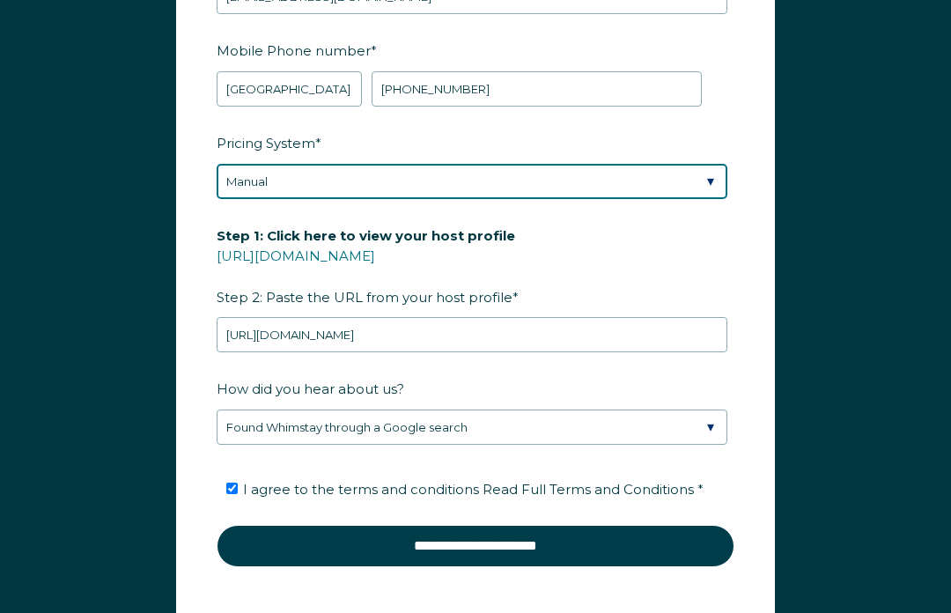
scroll to position [2314, 0]
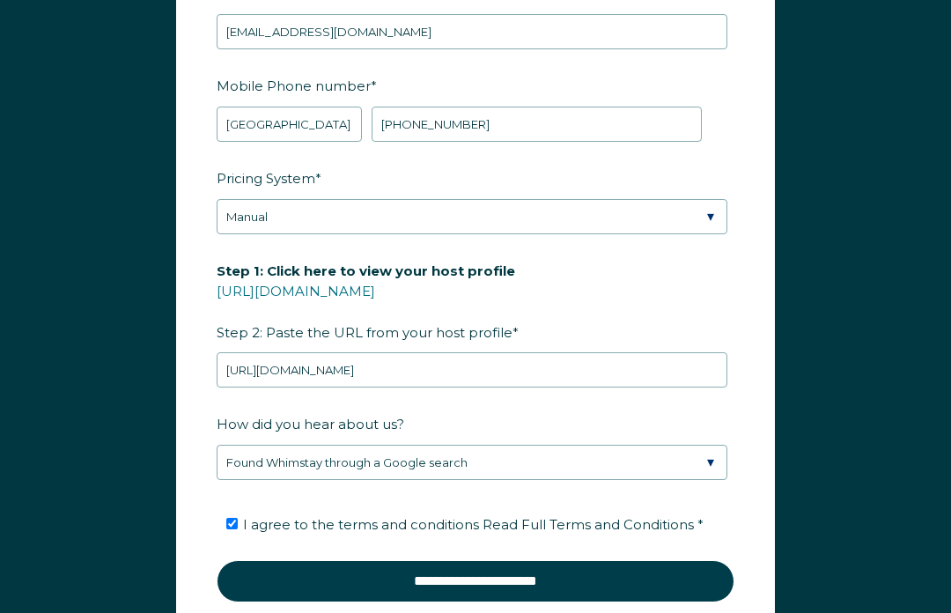
click at [598, 572] on input "**********" at bounding box center [476, 581] width 518 height 42
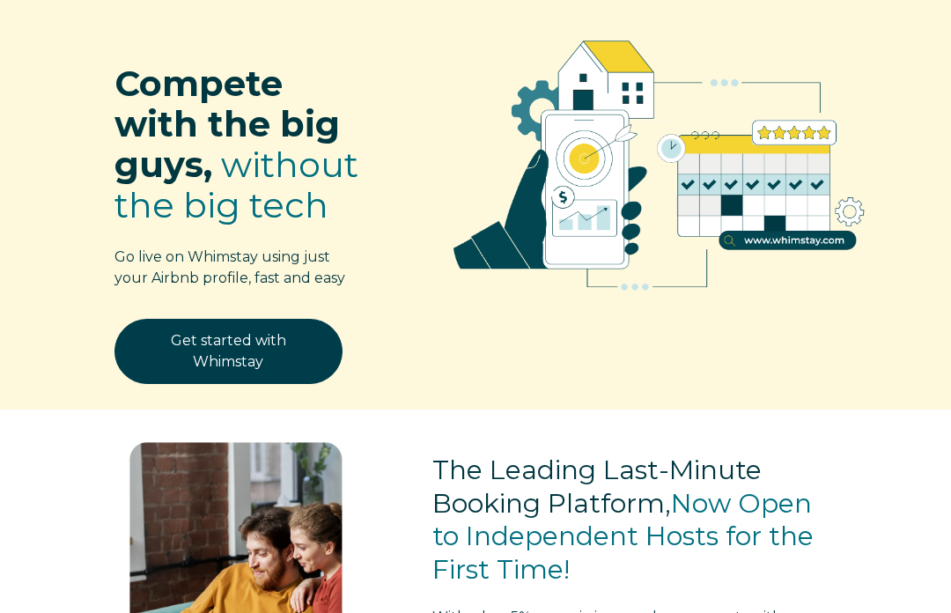
scroll to position [0, 0]
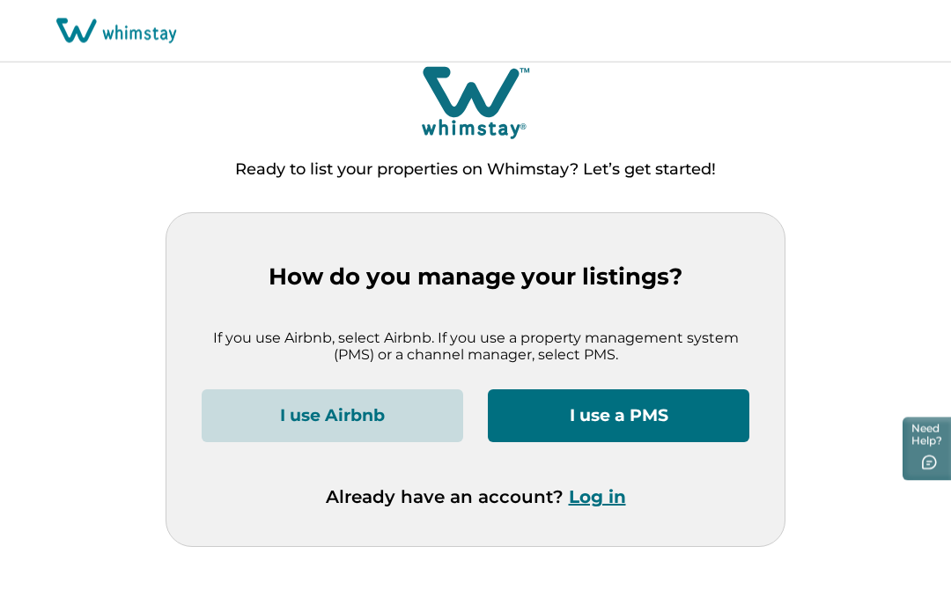
scroll to position [8, 0]
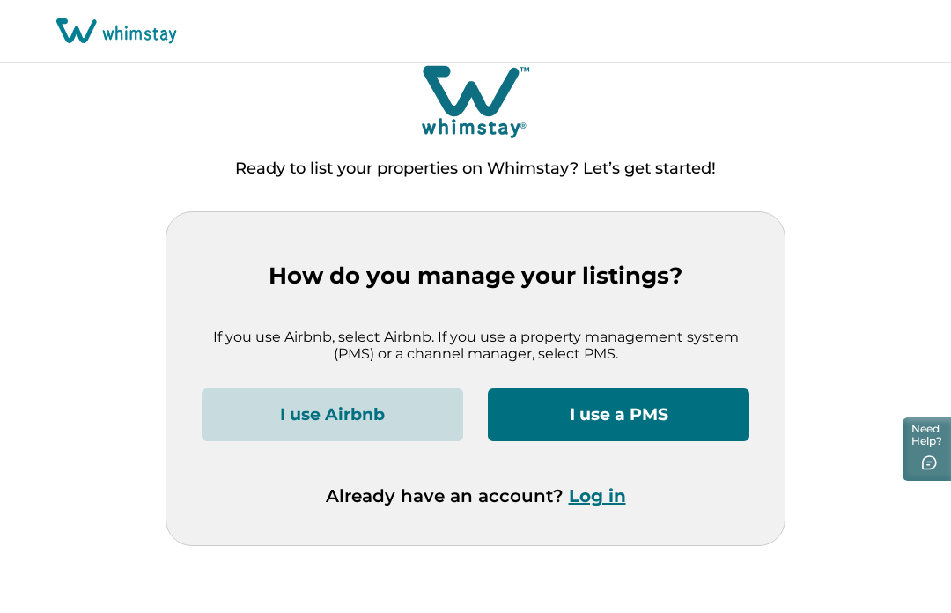
click at [408, 421] on button "I use Airbnb" at bounding box center [332, 414] width 261 height 53
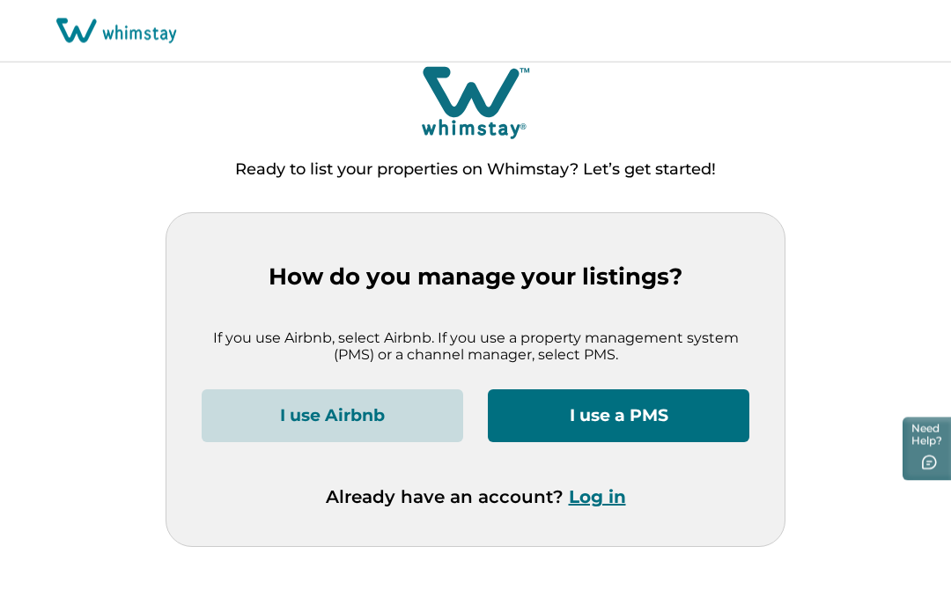
scroll to position [0, 0]
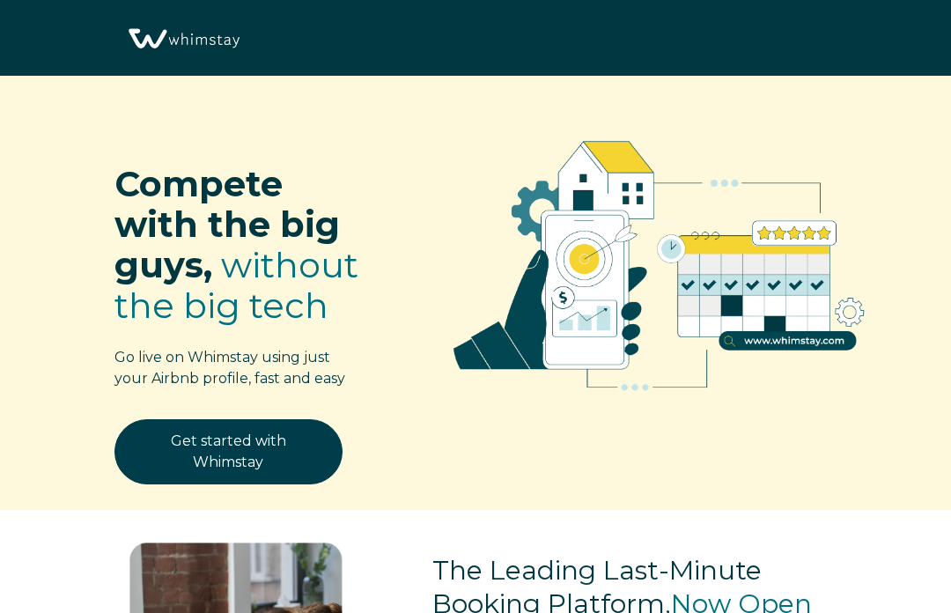
select select "US"
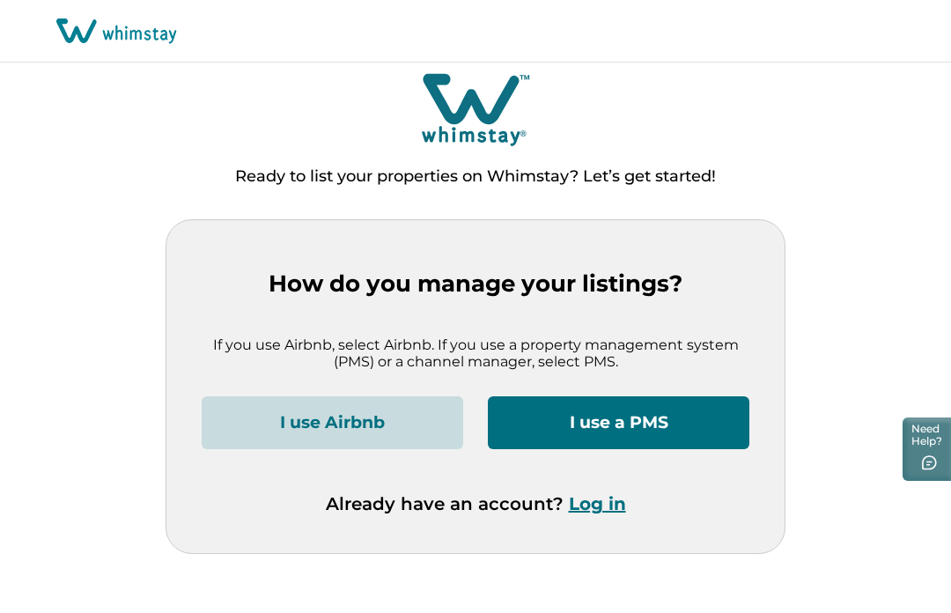
click at [598, 503] on button "Log in" at bounding box center [597, 503] width 57 height 21
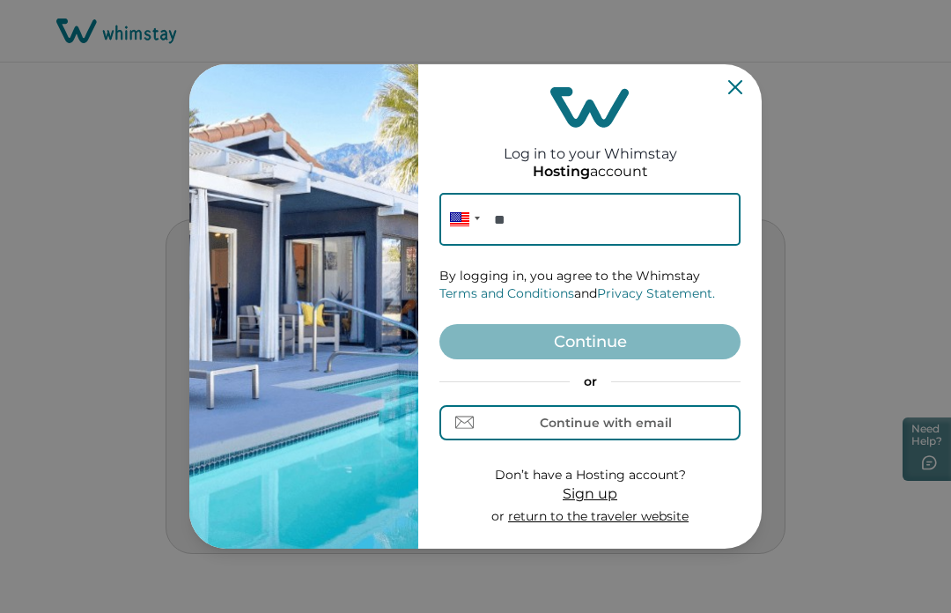
click at [627, 218] on input "**" at bounding box center [589, 219] width 301 height 53
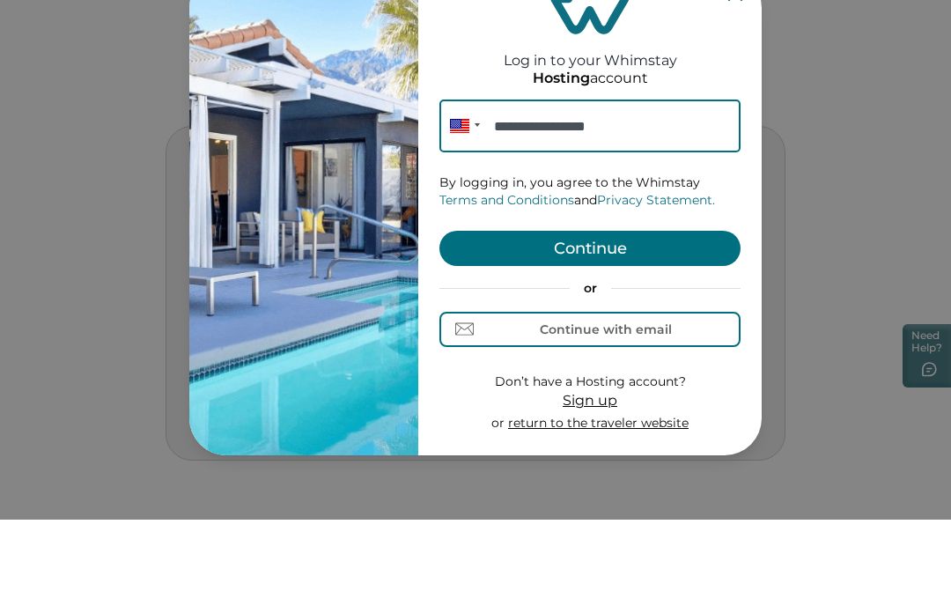
type input "**********"
click at [674, 324] on button "Continue" at bounding box center [589, 341] width 301 height 35
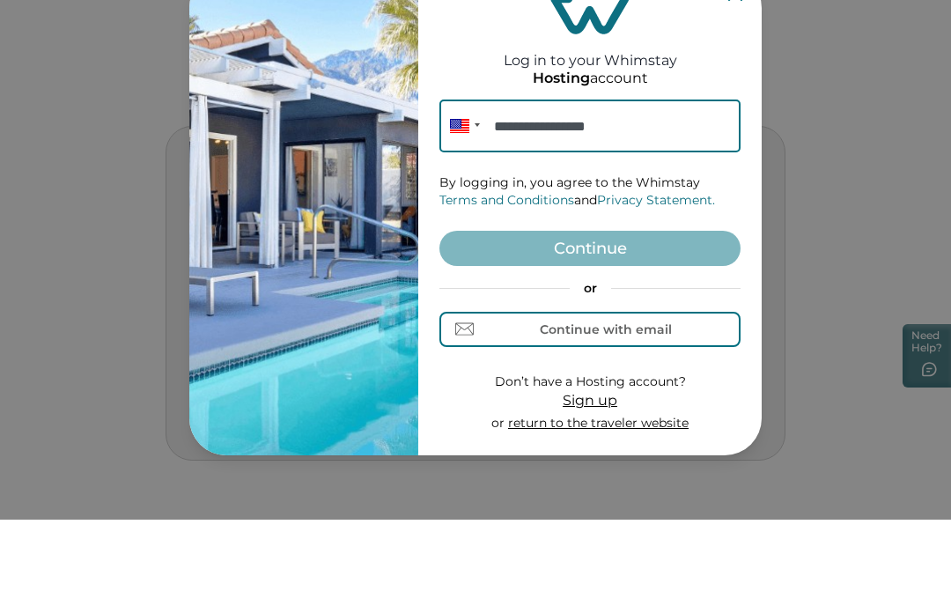
scroll to position [69, 0]
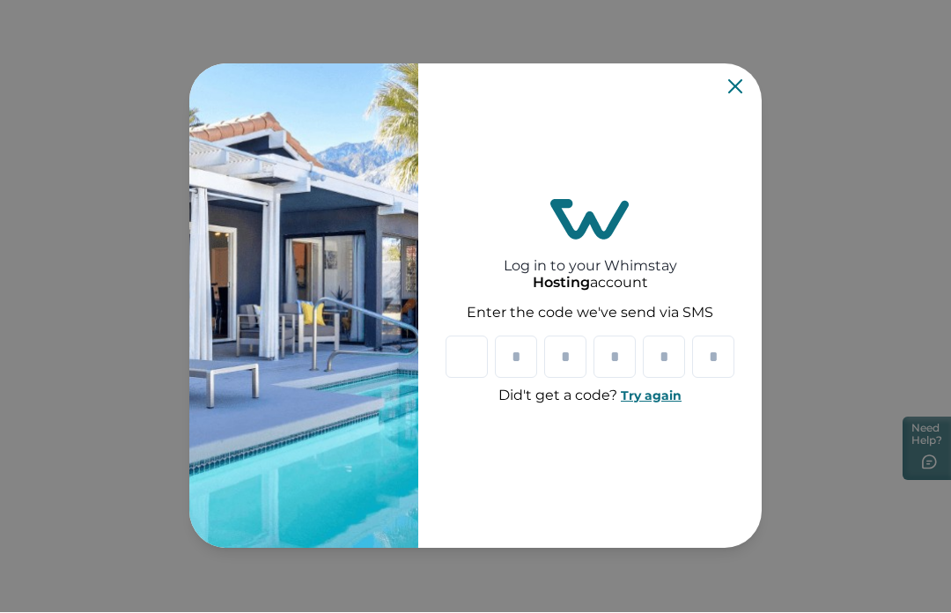
click at [473, 354] on input "Please enter your pin code" at bounding box center [466, 357] width 42 height 42
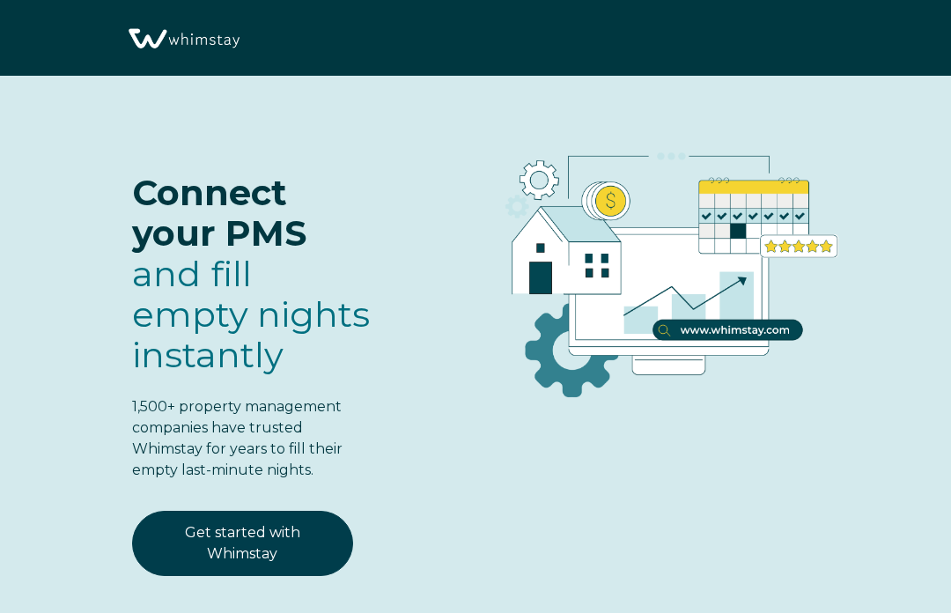
select select "US"
select select "Standard"
click at [207, 544] on link "Get started with Whimstay" at bounding box center [242, 542] width 221 height 65
select select "US"
select select "Standard"
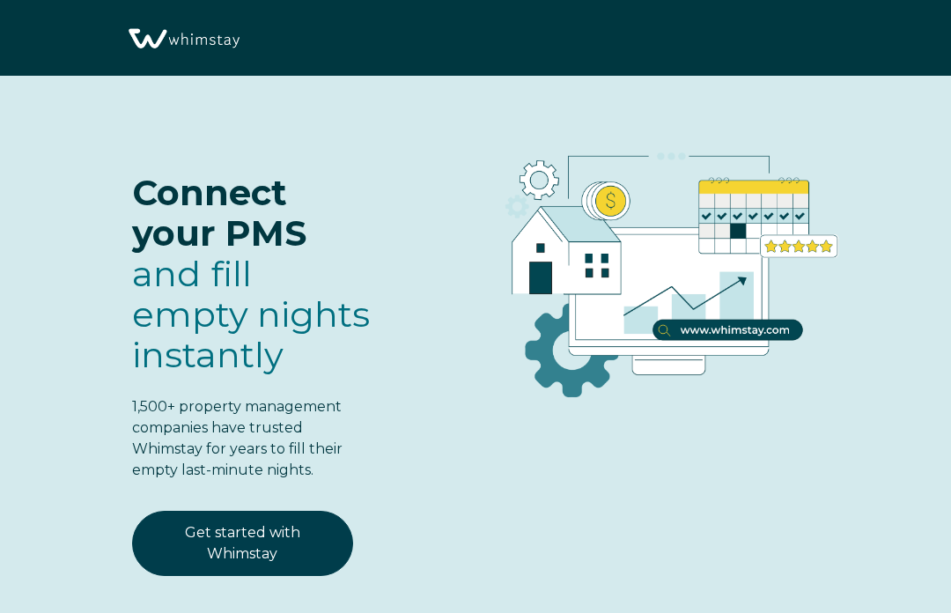
scroll to position [2132, 0]
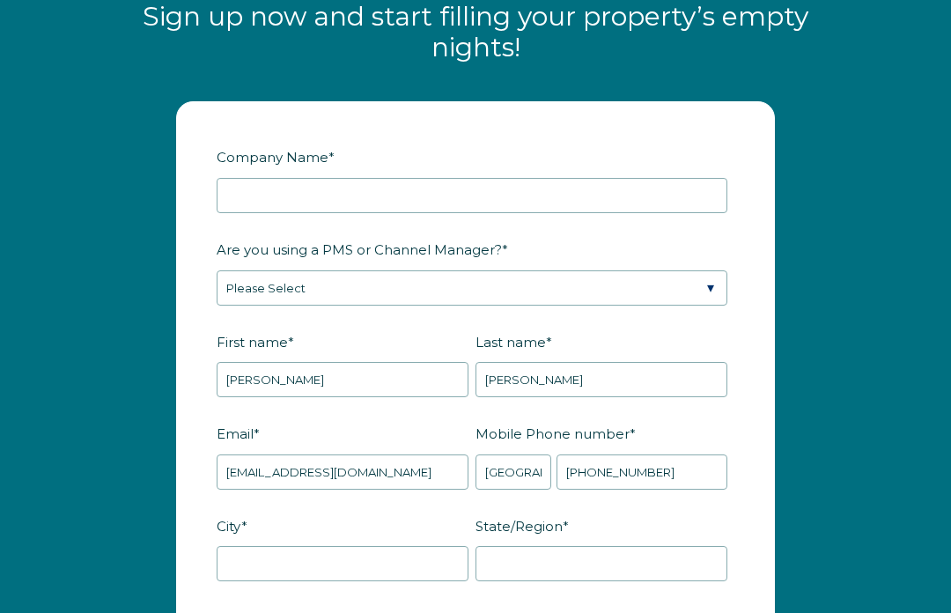
click at [516, 169] on label "Company Name *" at bounding box center [476, 157] width 518 height 31
click at [516, 178] on input "Company Name *" at bounding box center [472, 195] width 510 height 35
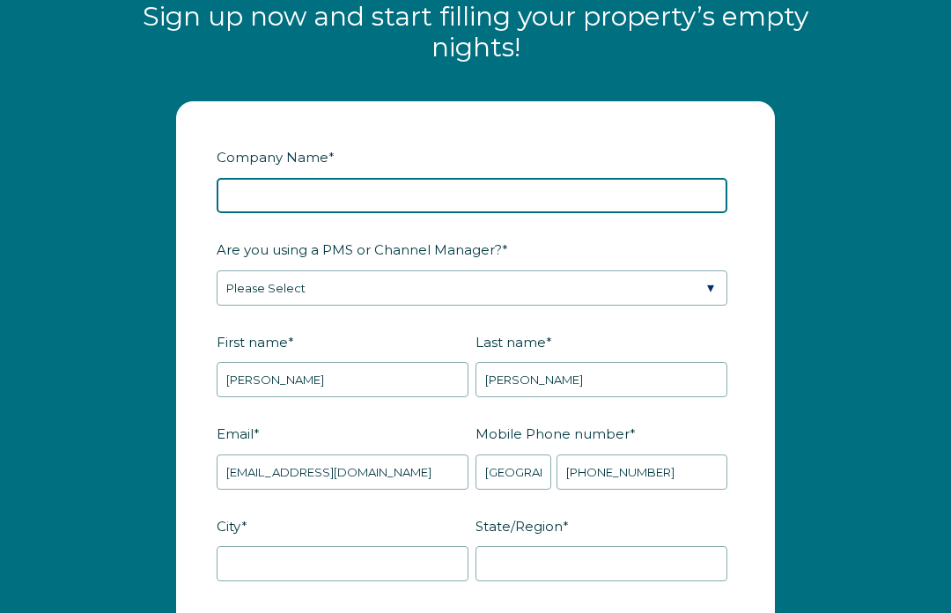
scroll to position [2131, 0]
type input "Cathedral Properties"
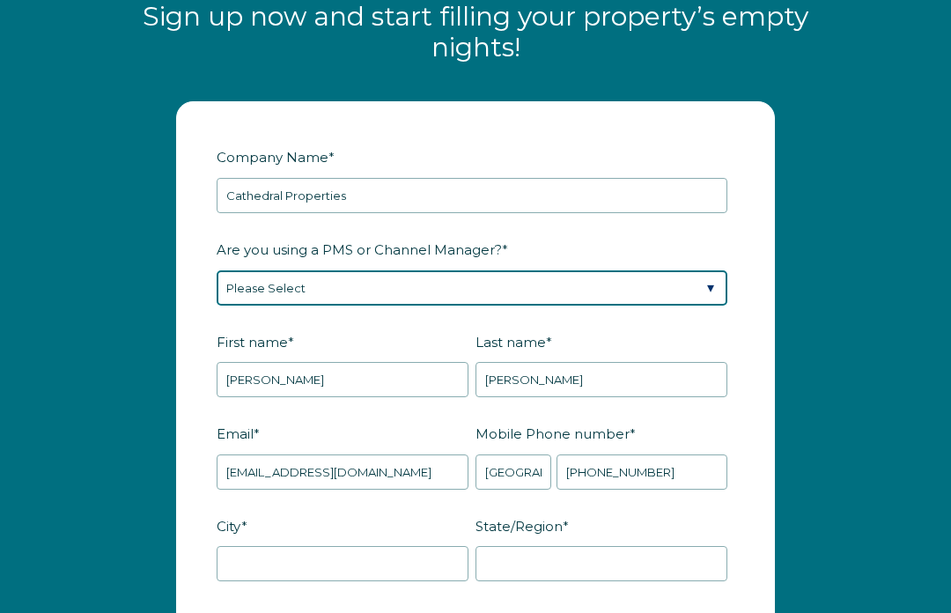
click at [500, 281] on select "Please Select Barefoot BookingPal Boost Brightside CiiRUS Escapia Guesty Hostaw…" at bounding box center [472, 288] width 510 height 35
select select "Not Listed"
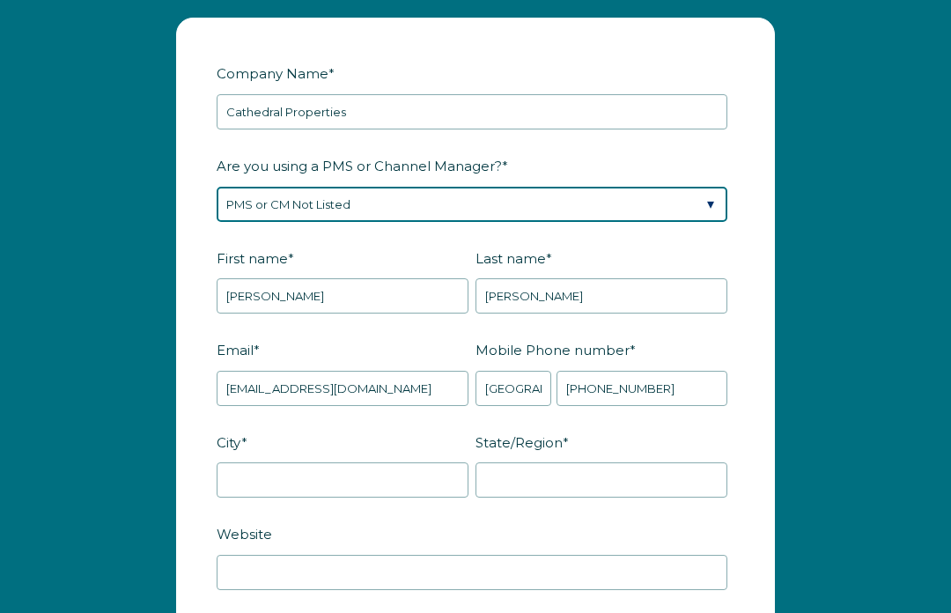
scroll to position [2218, 0]
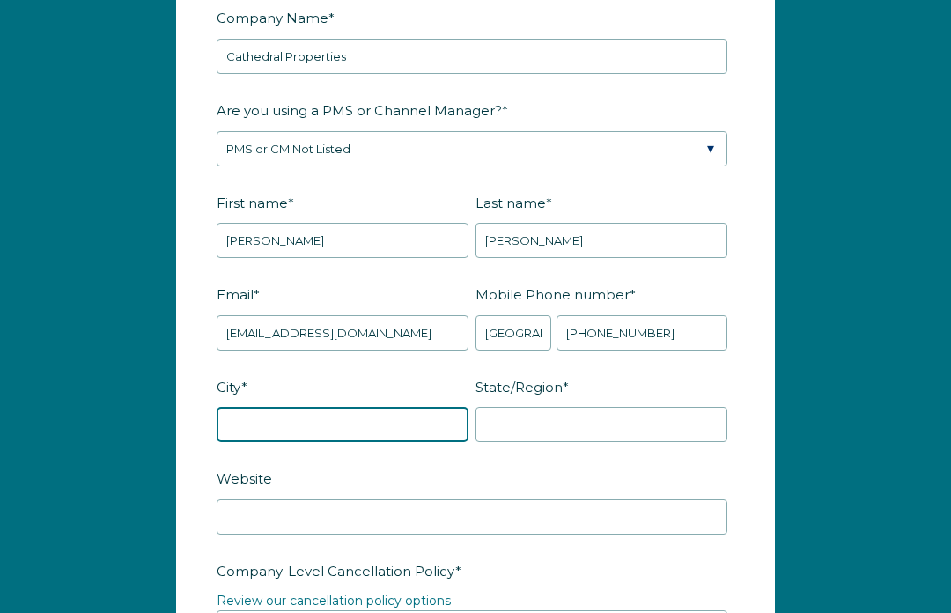
click at [387, 416] on input "City *" at bounding box center [343, 425] width 252 height 35
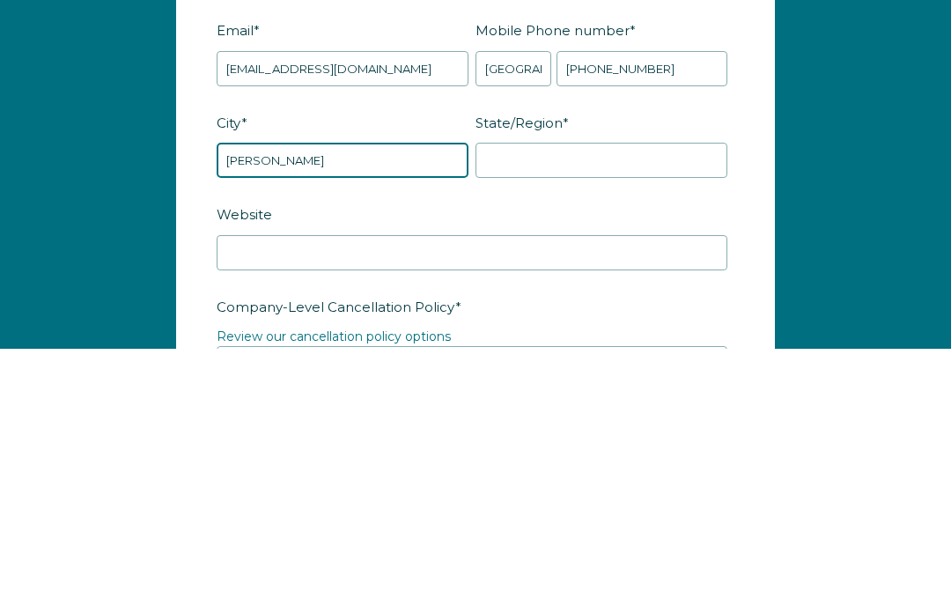
type input "Sarasota"
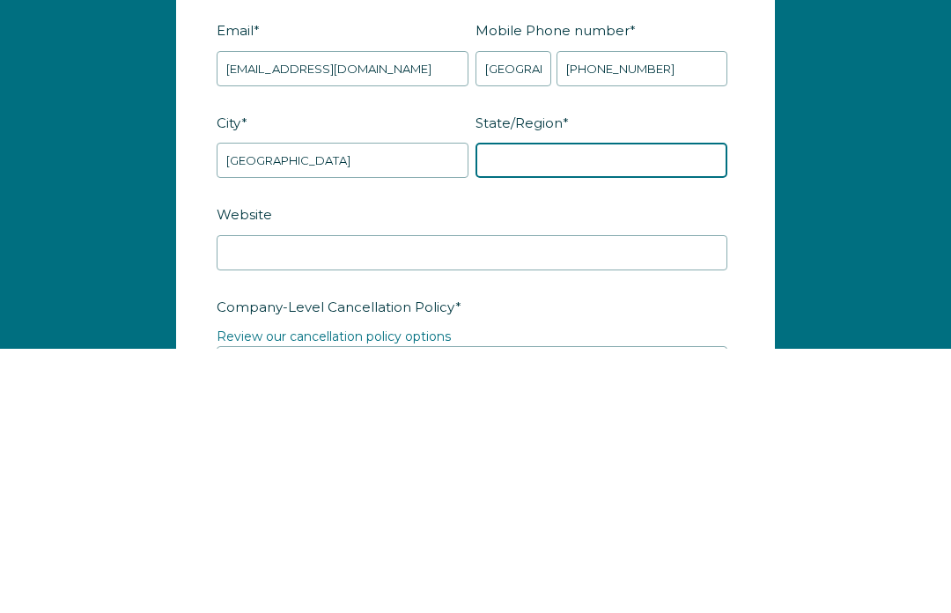
type input "FL"
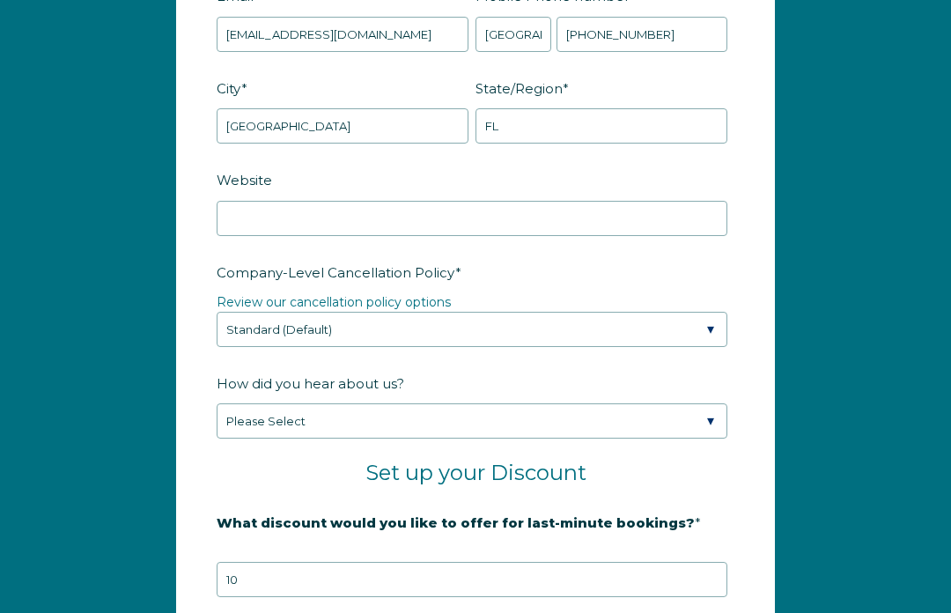
scroll to position [2573, 0]
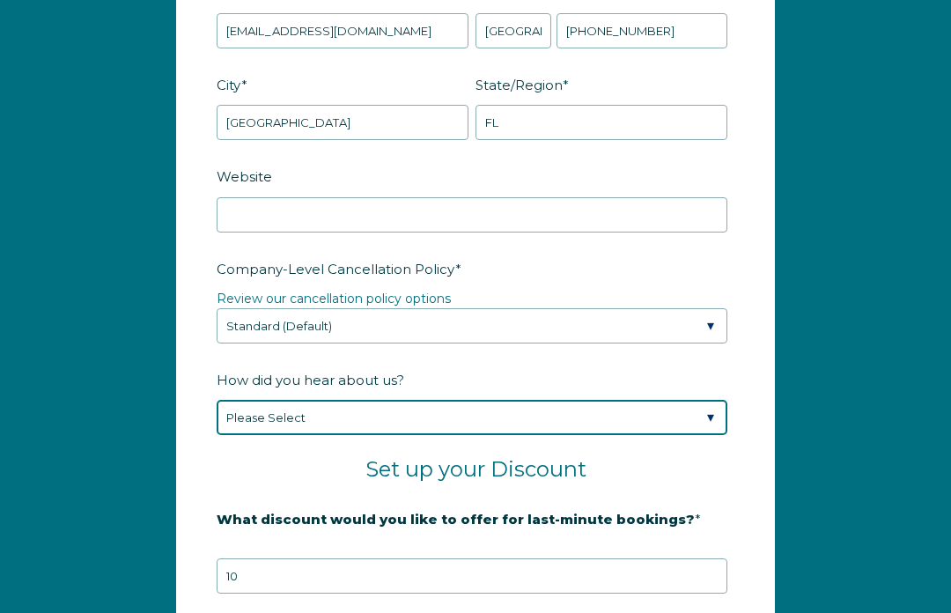
click at [607, 422] on select "Please Select Found Whimstay through a Google search Spoke to a Whimstay salesp…" at bounding box center [472, 417] width 510 height 35
select select "Google Search"
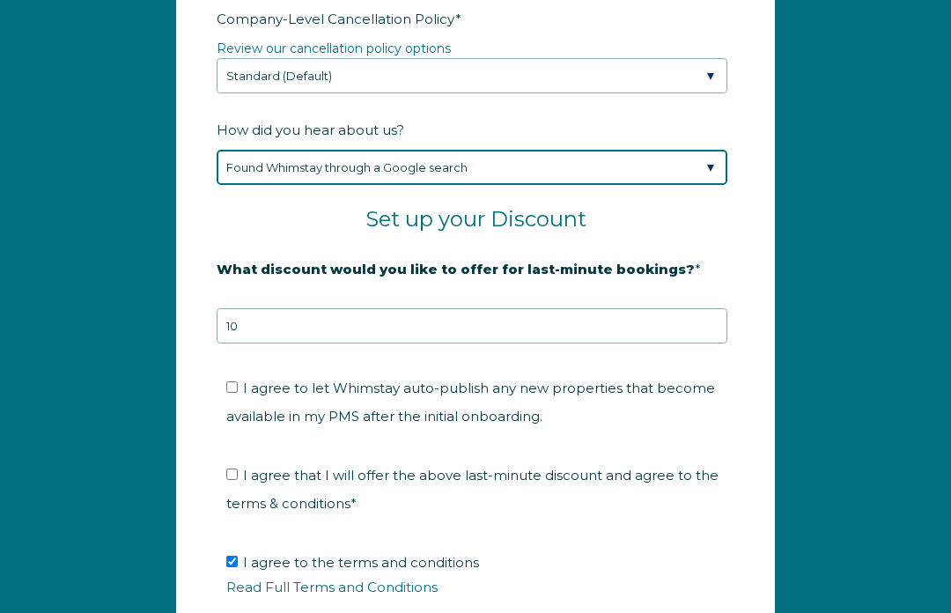
scroll to position [2823, 0]
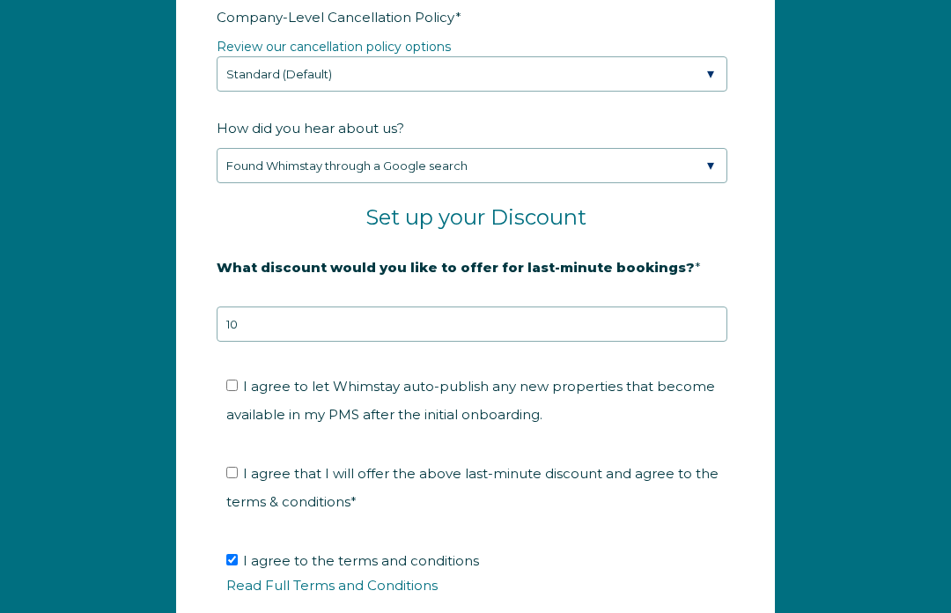
click at [252, 378] on span "I agree to let Whimstay auto-publish any new properties that become available i…" at bounding box center [470, 400] width 488 height 45
click at [238, 380] on input "I agree to let Whimstay auto-publish any new properties that become available i…" at bounding box center [231, 385] width 11 height 11
checkbox input "true"
click at [226, 475] on label "I agree that I will offer the above last-minute discount and agree to the terms…" at bounding box center [472, 487] width 492 height 45
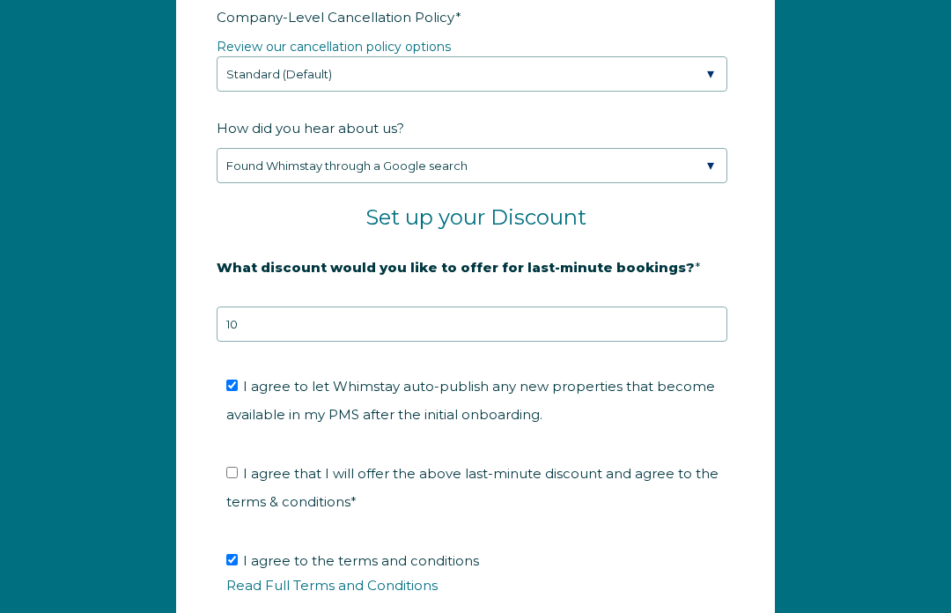
click at [226, 475] on input "I agree that I will offer the above last-minute discount and agree to the terms…" at bounding box center [231, 471] width 11 height 11
checkbox input "true"
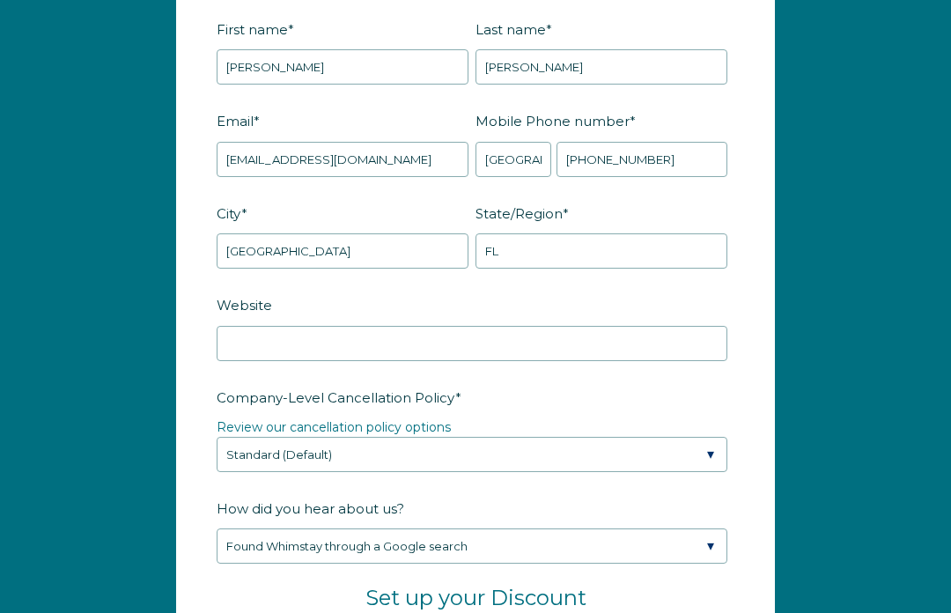
scroll to position [2442, 0]
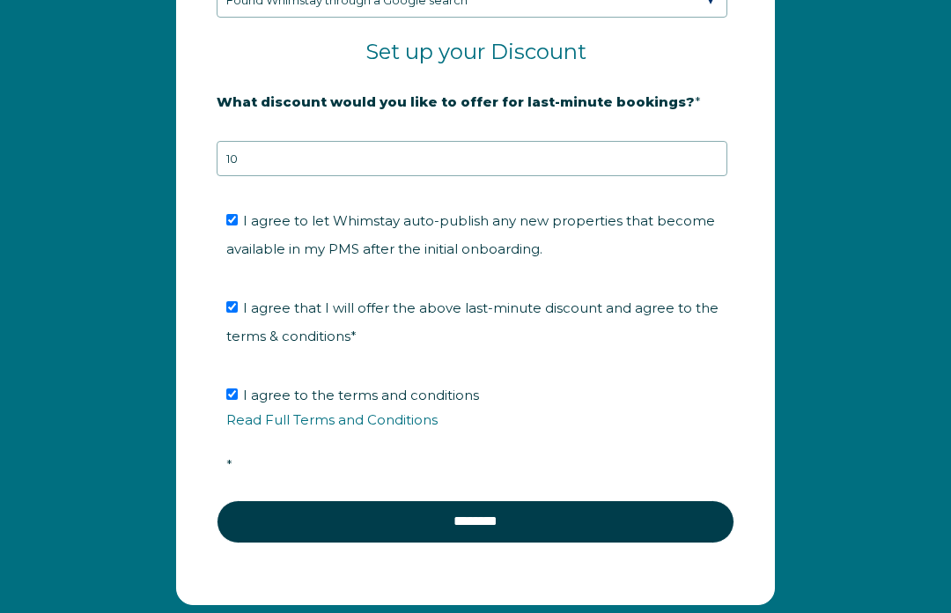
click at [599, 525] on input "********" at bounding box center [476, 522] width 518 height 42
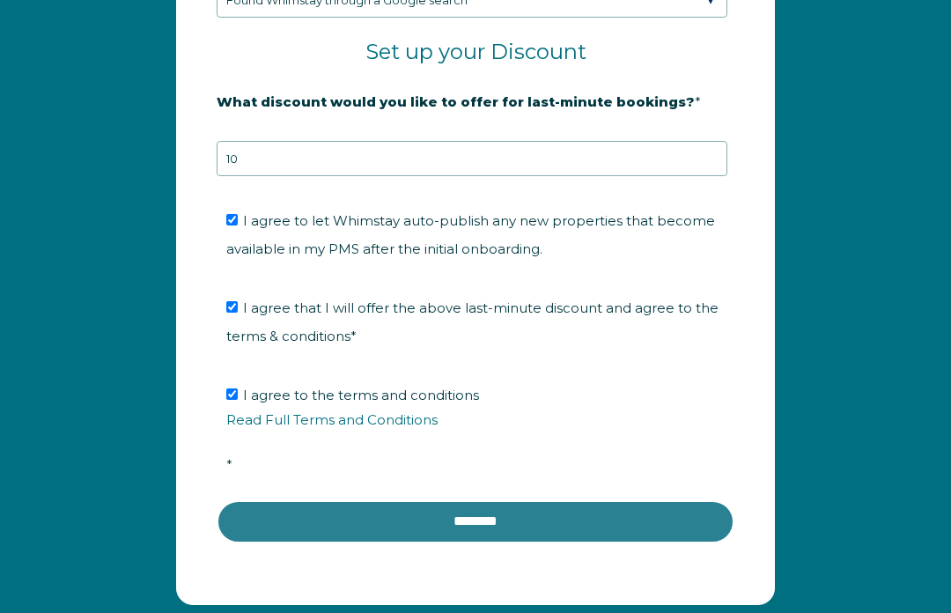
scroll to position [2990, 0]
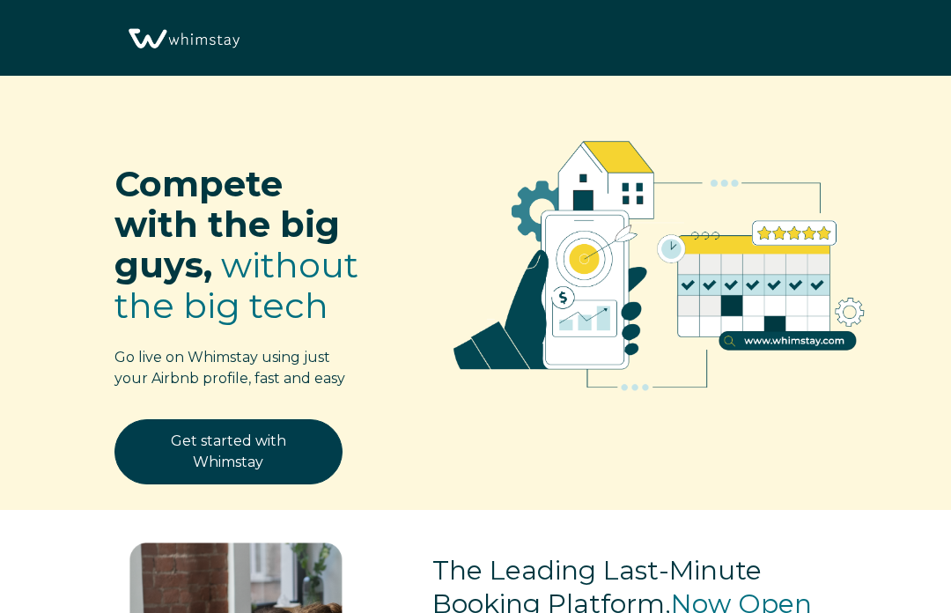
select select "US"
